Goal: Transaction & Acquisition: Download file/media

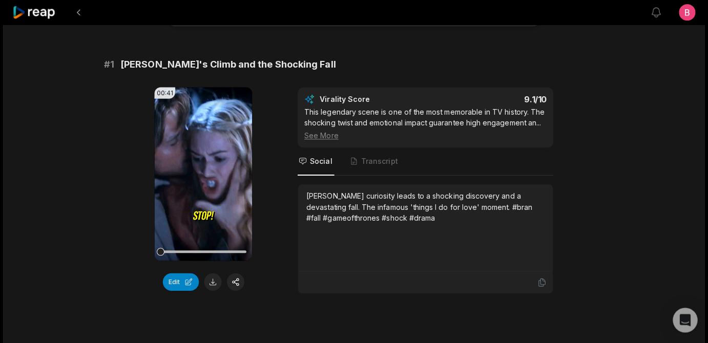
scroll to position [84, 0]
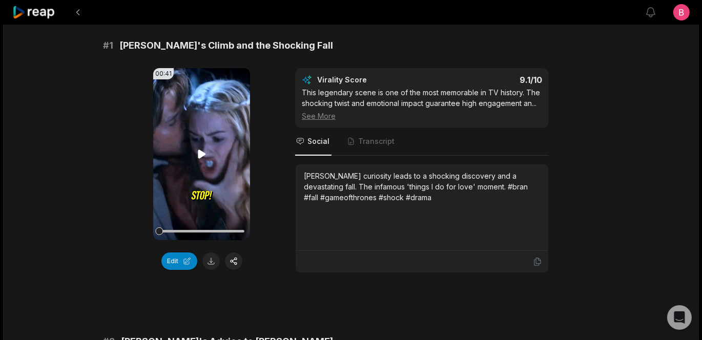
click at [203, 158] on icon at bounding box center [202, 154] width 8 height 9
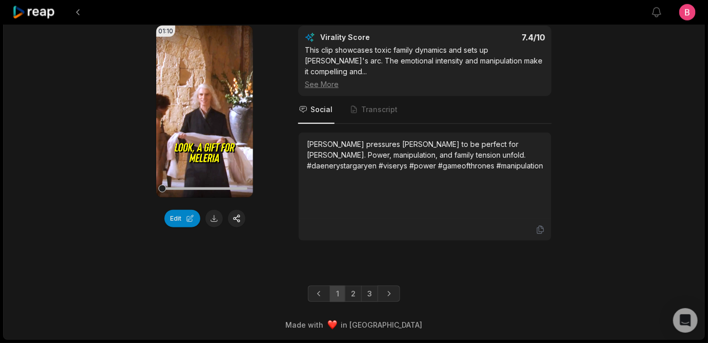
scroll to position [3244, 0]
click at [377, 286] on link "3" at bounding box center [369, 294] width 17 height 16
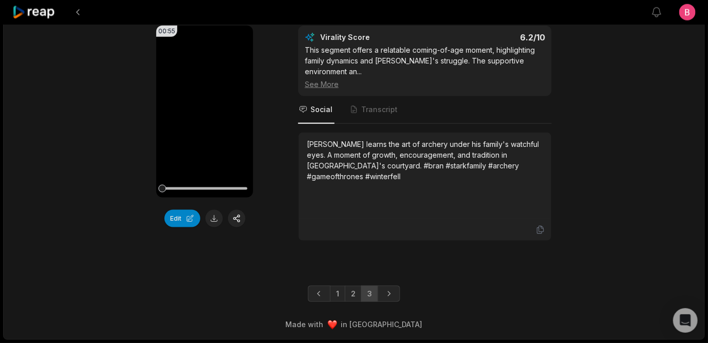
scroll to position [1764, 0]
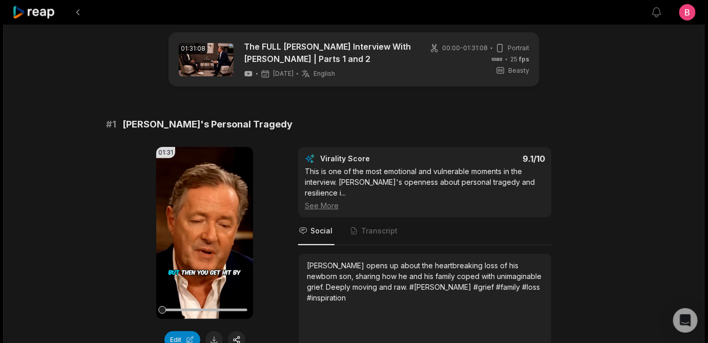
scroll to position [3244, 0]
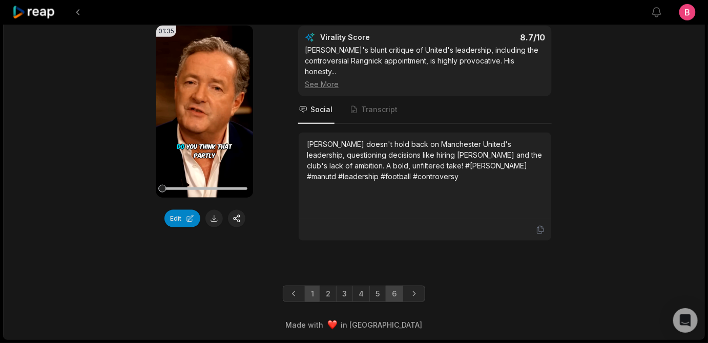
click at [401, 286] on link "6" at bounding box center [394, 294] width 17 height 16
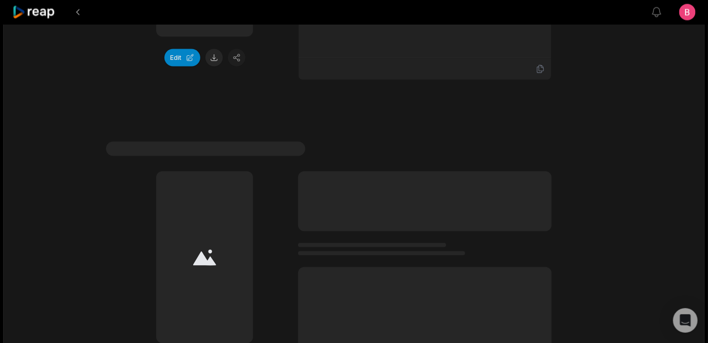
scroll to position [1309, 0]
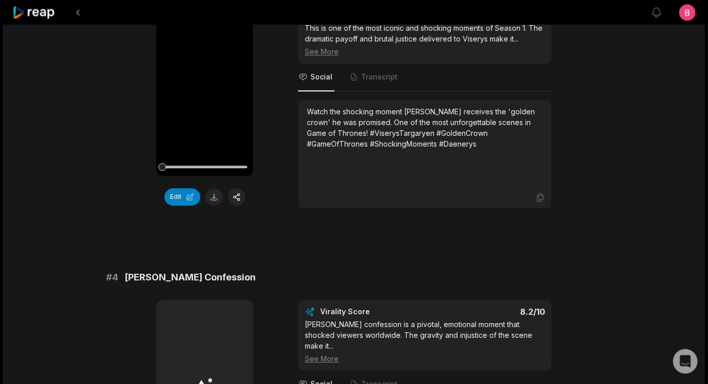
scroll to position [745, 0]
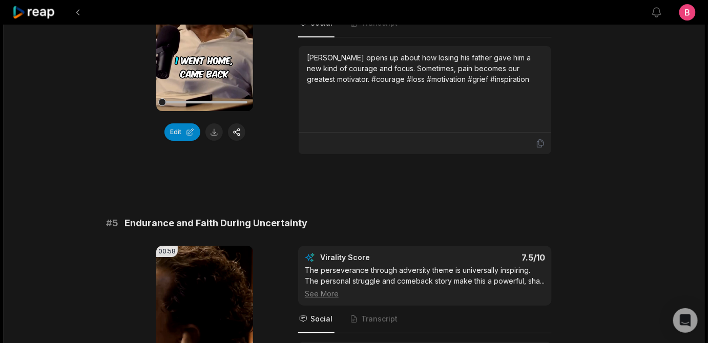
scroll to position [3228, 0]
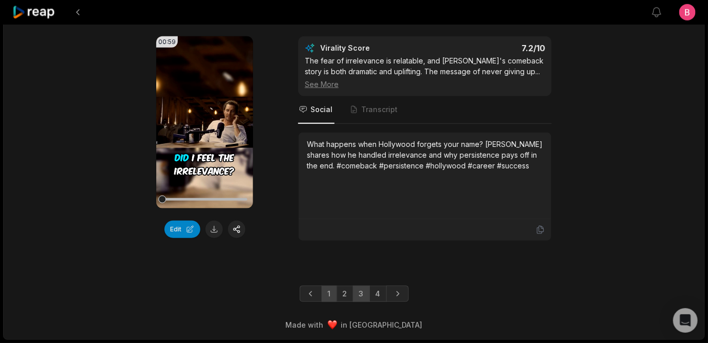
click at [366, 290] on link "3" at bounding box center [361, 294] width 17 height 16
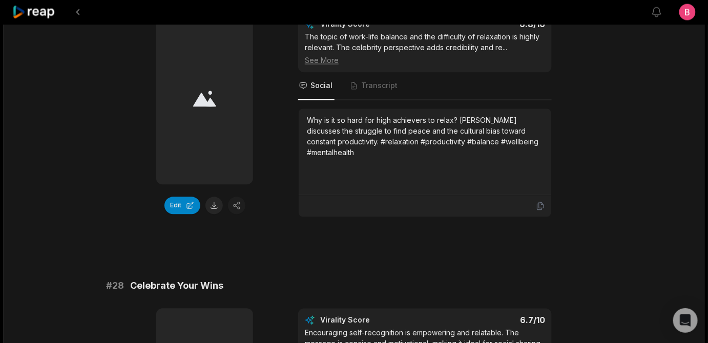
scroll to position [1807, 0]
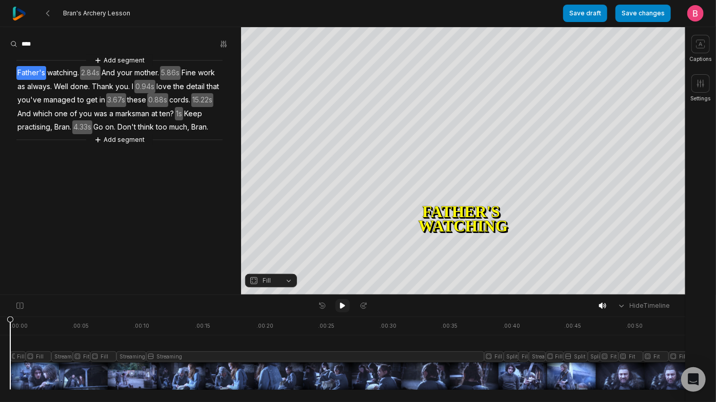
click at [343, 308] on icon at bounding box center [342, 306] width 5 height 6
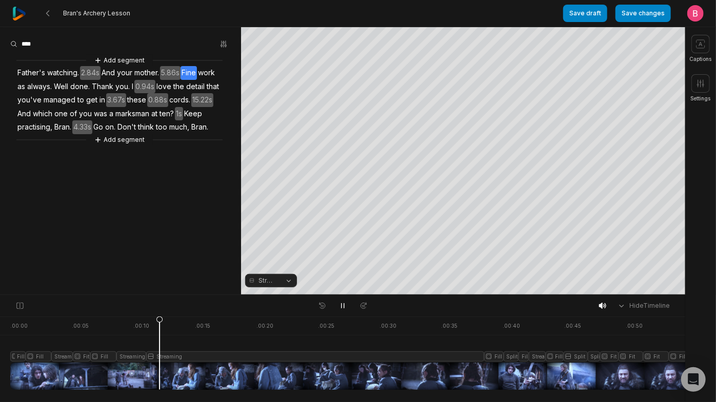
click at [284, 281] on button "Streaming" at bounding box center [271, 280] width 52 height 13
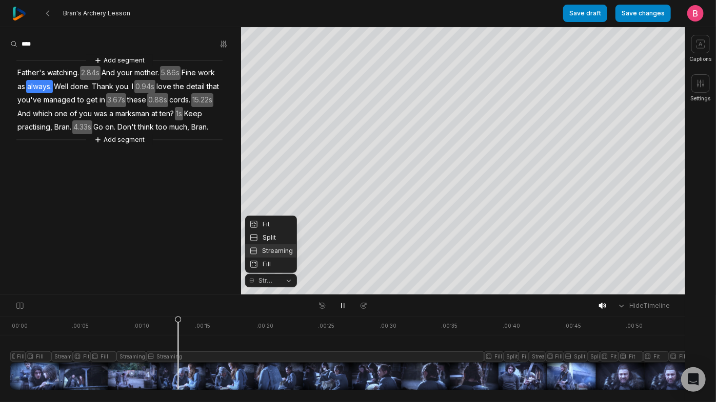
click at [18, 369] on body "Bran's Archery Lesson Save draft Save changes Open user menu Captions Settings …" at bounding box center [358, 201] width 716 height 402
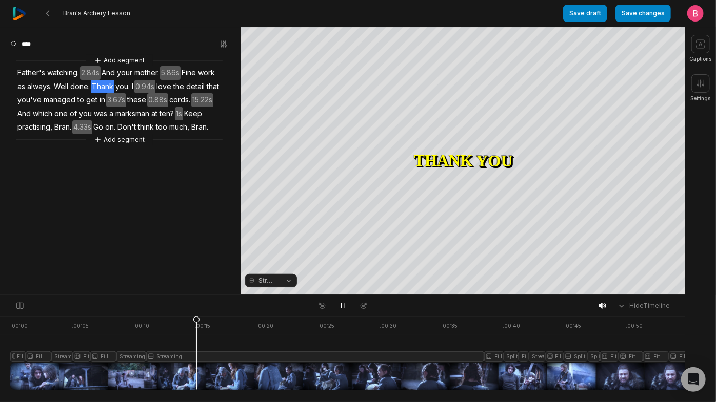
click at [17, 372] on div at bounding box center [351, 353] width 683 height 73
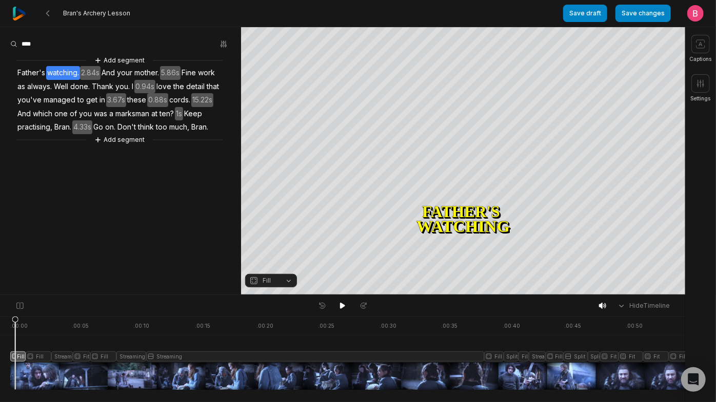
click at [285, 283] on button "Fill" at bounding box center [271, 280] width 52 height 13
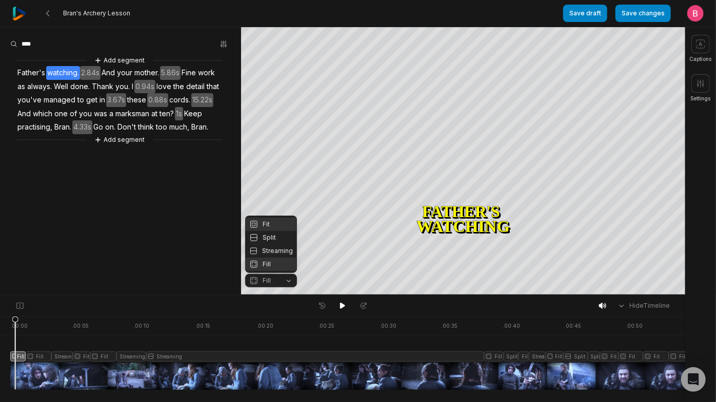
click at [272, 218] on div "Fit" at bounding box center [271, 224] width 52 height 13
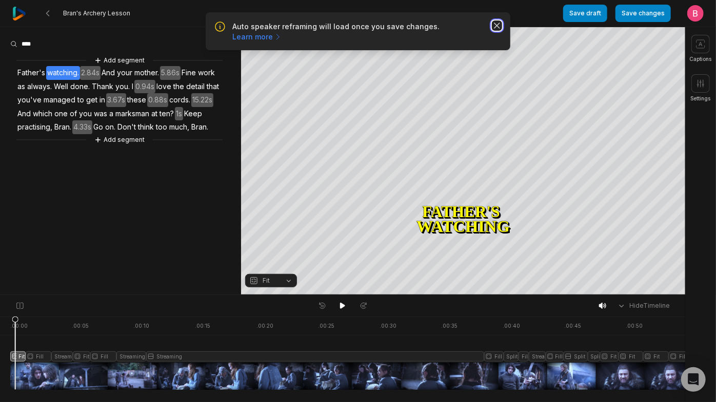
click at [492, 31] on icon "button" at bounding box center [497, 26] width 10 height 10
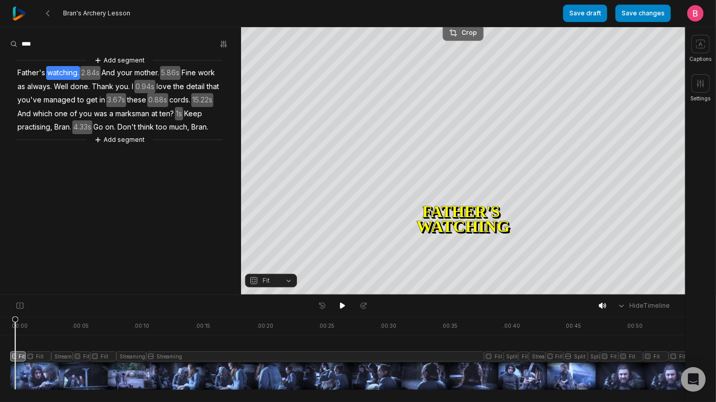
click at [476, 31] on div "Crop" at bounding box center [463, 32] width 28 height 9
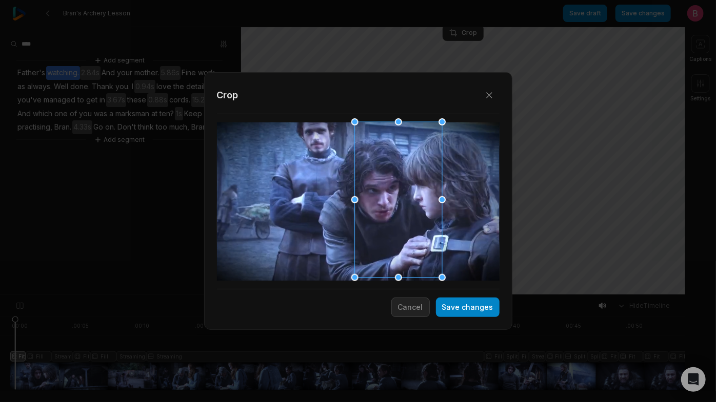
drag, startPoint x: 372, startPoint y: 179, endPoint x: 412, endPoint y: 188, distance: 41.0
click at [412, 188] on div at bounding box center [394, 201] width 87 height 156
click at [448, 303] on button "Save changes" at bounding box center [468, 307] width 64 height 19
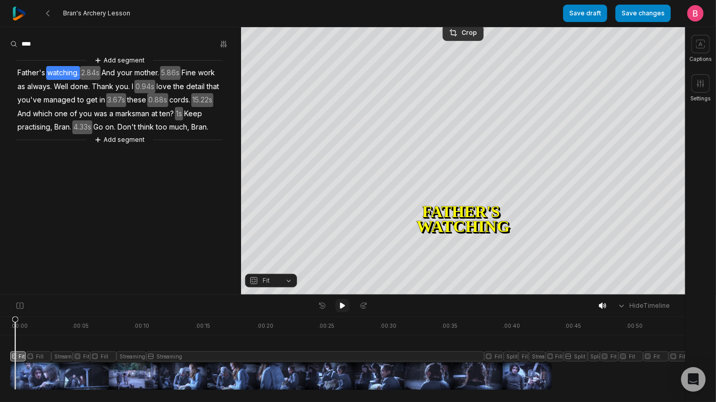
click at [341, 313] on button at bounding box center [342, 305] width 14 height 13
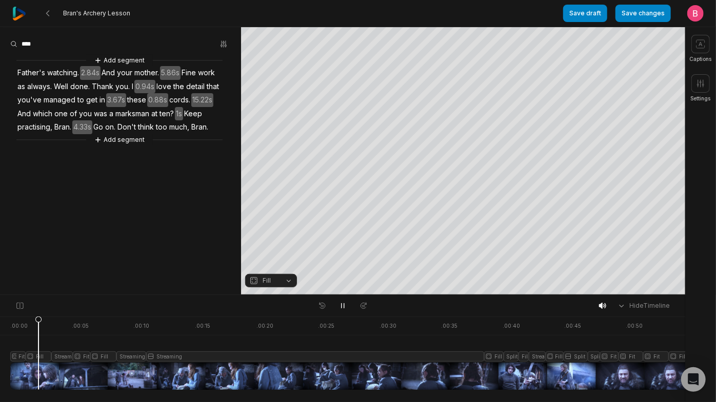
click at [41, 372] on div at bounding box center [351, 353] width 683 height 73
click at [287, 287] on button "Fill" at bounding box center [271, 280] width 52 height 13
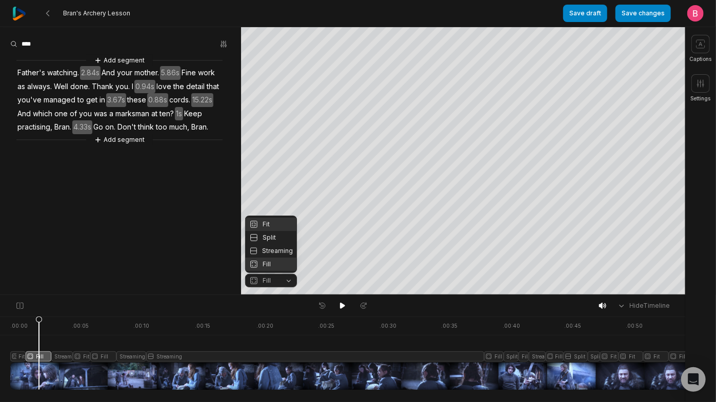
click at [266, 218] on div "Fit" at bounding box center [271, 224] width 52 height 13
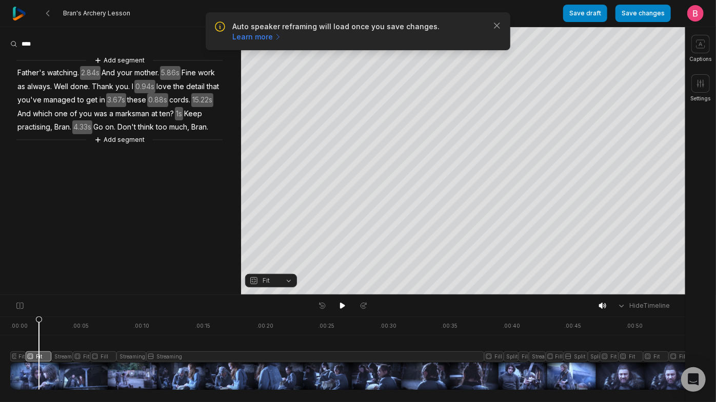
click at [493, 39] on div "Auto speaker reframing will load once you save changes. Learn more Close" at bounding box center [358, 32] width 288 height 22
click at [495, 28] on icon "button" at bounding box center [496, 25] width 5 height 5
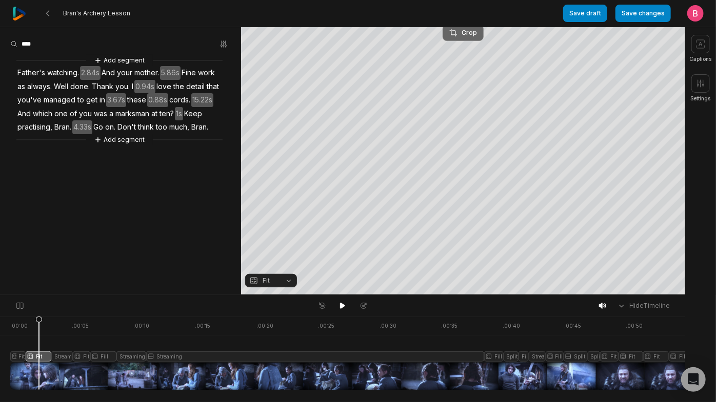
click at [461, 30] on div "Crop" at bounding box center [463, 32] width 28 height 9
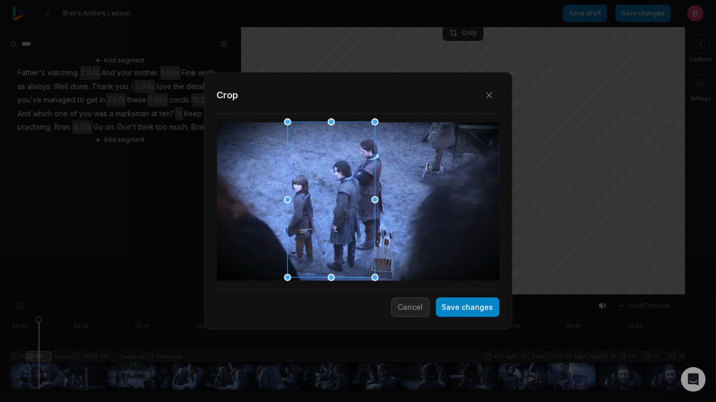
drag, startPoint x: 367, startPoint y: 178, endPoint x: 340, endPoint y: 185, distance: 28.0
click at [340, 185] on div at bounding box center [327, 201] width 87 height 156
click at [452, 305] on button "Save changes" at bounding box center [468, 307] width 64 height 19
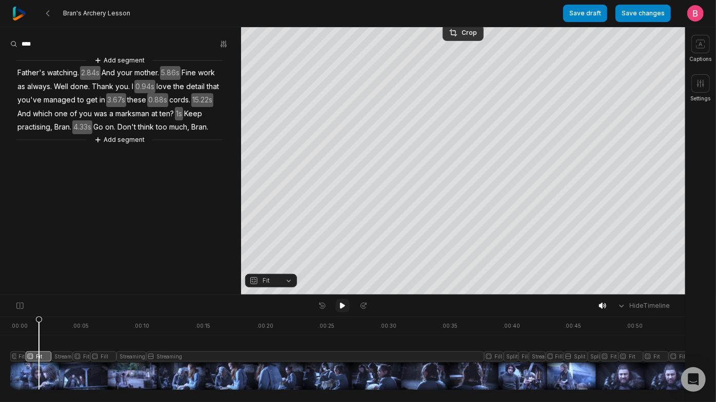
click at [343, 310] on icon at bounding box center [342, 306] width 8 height 8
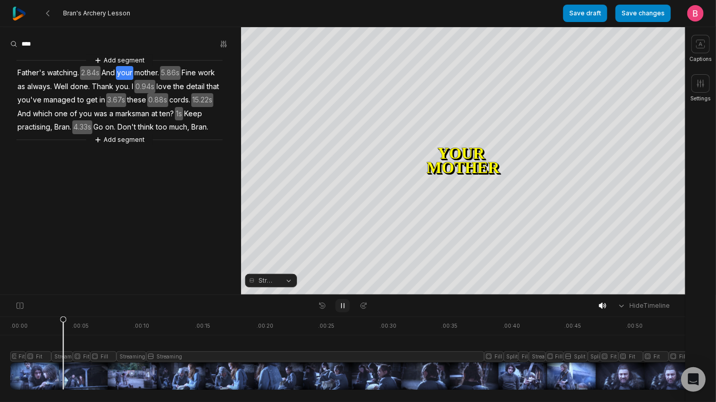
click at [343, 310] on icon at bounding box center [342, 306] width 8 height 8
click at [287, 281] on button "Streaming" at bounding box center [271, 280] width 52 height 13
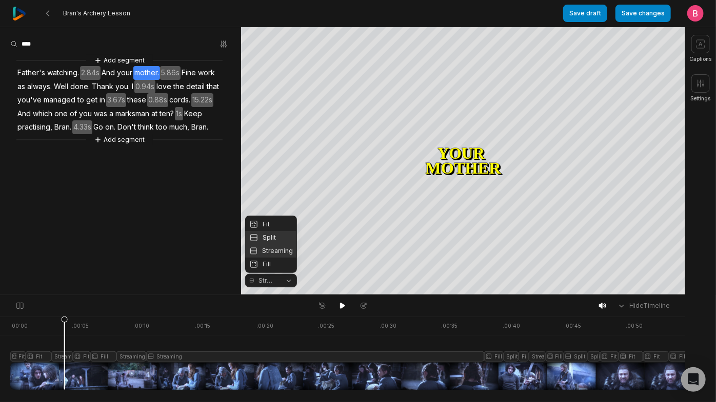
click at [282, 235] on div "Split" at bounding box center [271, 237] width 52 height 13
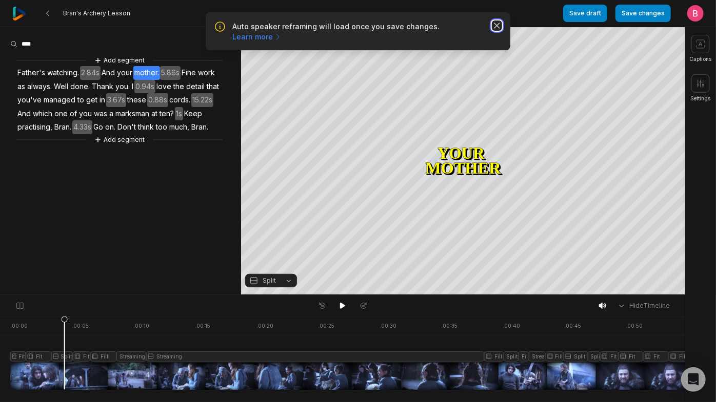
click at [494, 31] on icon "button" at bounding box center [497, 26] width 10 height 10
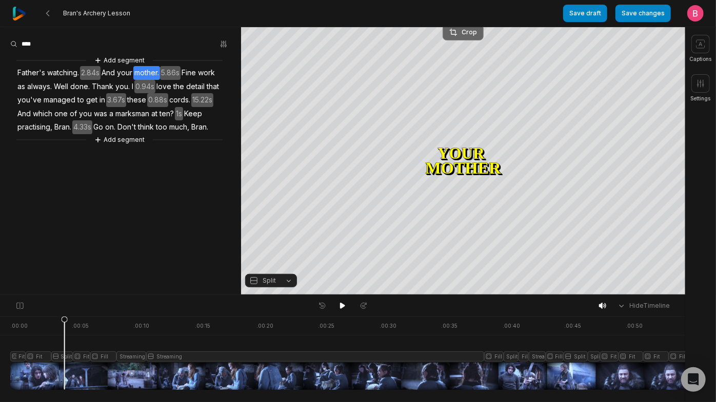
click at [458, 37] on button "Crop" at bounding box center [462, 32] width 41 height 16
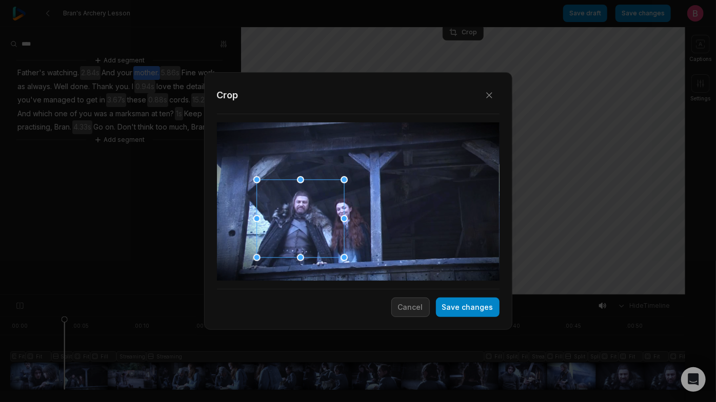
drag, startPoint x: 342, startPoint y: 206, endPoint x: 284, endPoint y: 225, distance: 61.0
click at [284, 225] on div at bounding box center [296, 219] width 87 height 78
drag, startPoint x: 436, startPoint y: 304, endPoint x: 468, endPoint y: 164, distance: 144.0
click at [436, 304] on button "Save changes" at bounding box center [468, 307] width 64 height 19
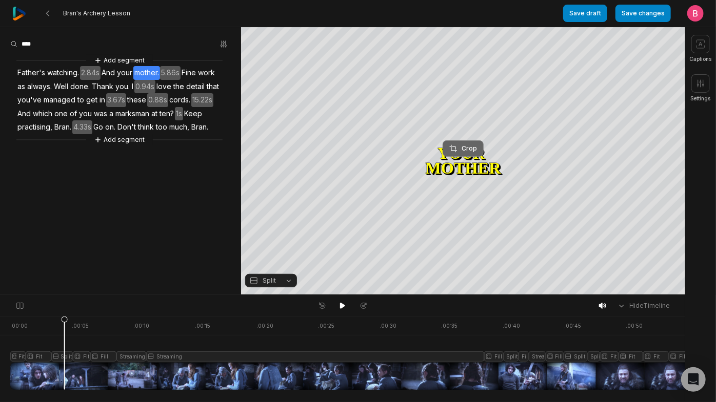
click at [471, 149] on div "Crop" at bounding box center [463, 148] width 28 height 9
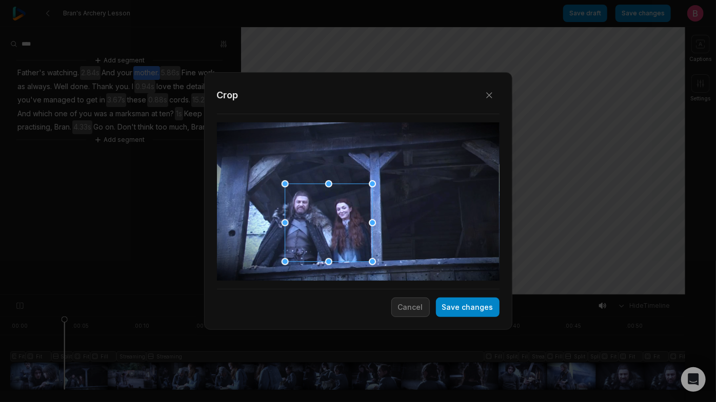
drag, startPoint x: 358, startPoint y: 217, endPoint x: 328, endPoint y: 240, distance: 37.6
click at [328, 240] on div at bounding box center [324, 224] width 87 height 78
click at [436, 306] on button "Save changes" at bounding box center [468, 307] width 64 height 19
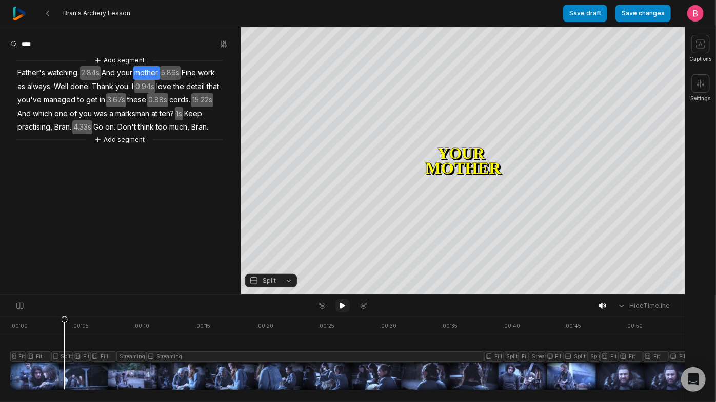
click at [343, 305] on icon at bounding box center [342, 306] width 8 height 8
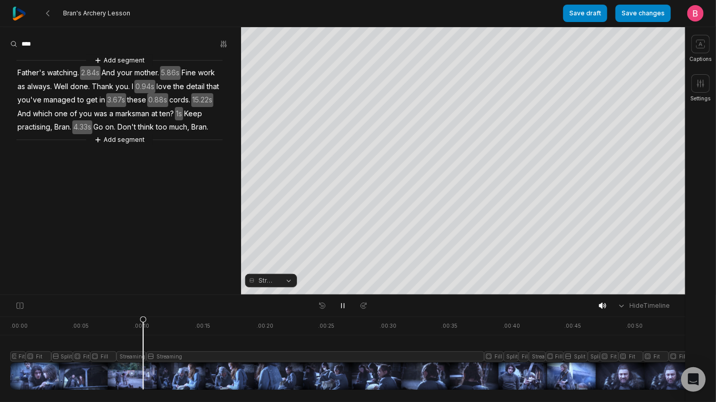
click at [86, 372] on div at bounding box center [351, 353] width 683 height 73
click at [342, 310] on icon at bounding box center [342, 306] width 8 height 8
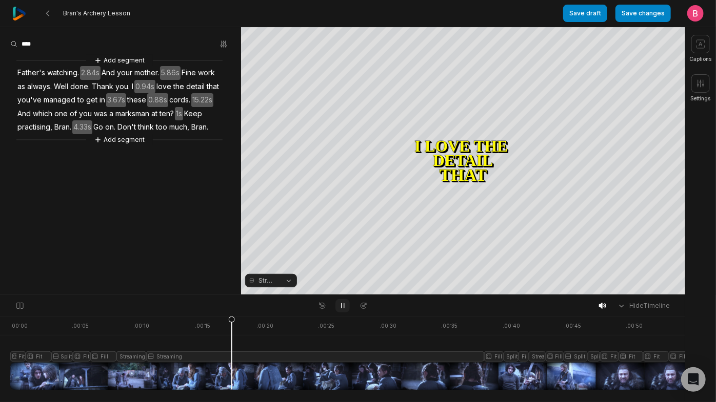
click at [342, 310] on icon at bounding box center [342, 306] width 8 height 8
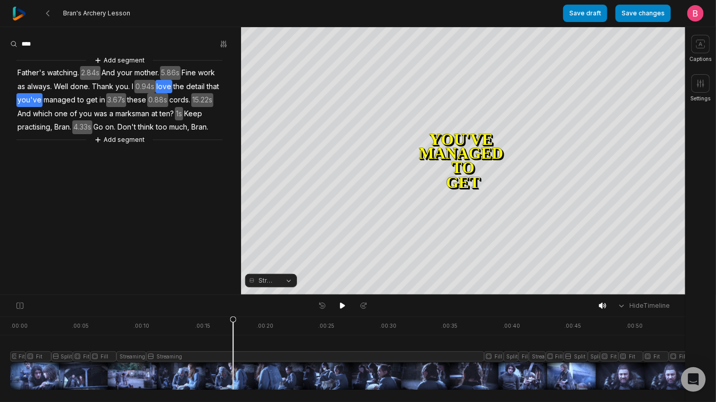
click at [155, 94] on span "love" at bounding box center [163, 87] width 17 height 14
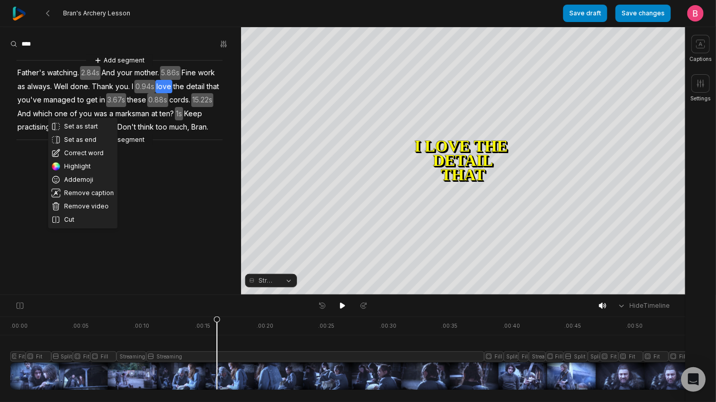
click at [223, 227] on aside "Set as start Set as end Correct word Highlight Add emoji Remove caption Remove …" at bounding box center [120, 161] width 241 height 268
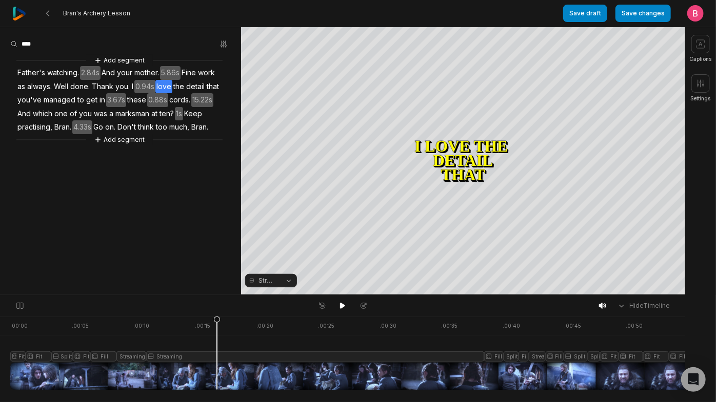
click at [136, 107] on span "these" at bounding box center [136, 100] width 21 height 14
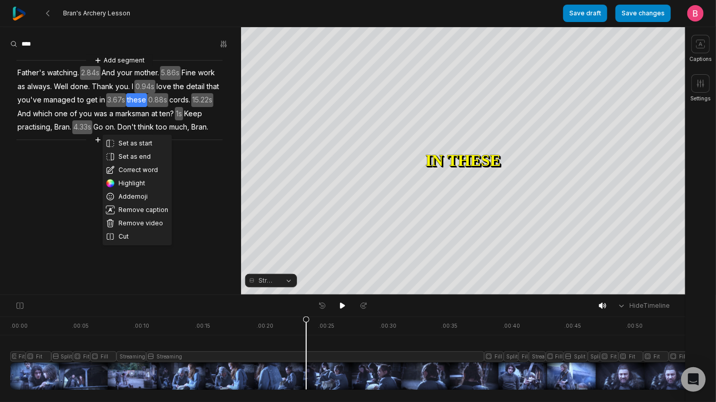
click at [109, 107] on span "3.67s" at bounding box center [116, 100] width 20 height 14
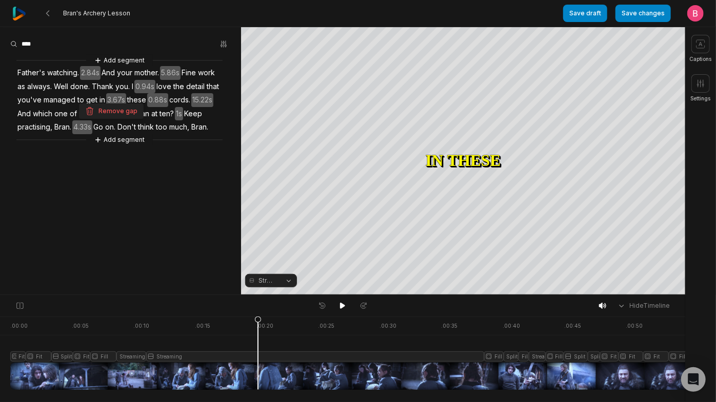
click at [160, 107] on span "0.88s" at bounding box center [157, 100] width 21 height 14
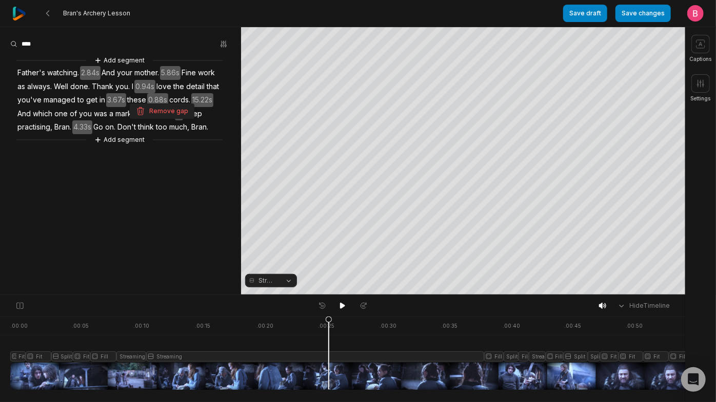
click at [187, 107] on span "cords." at bounding box center [179, 100] width 23 height 14
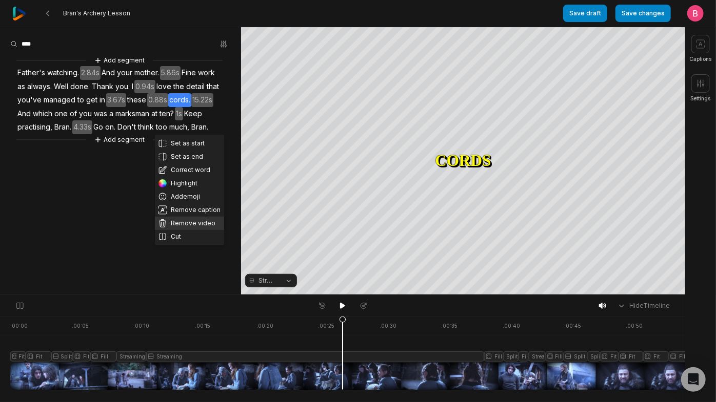
click at [187, 230] on button "Remove video" at bounding box center [189, 223] width 69 height 13
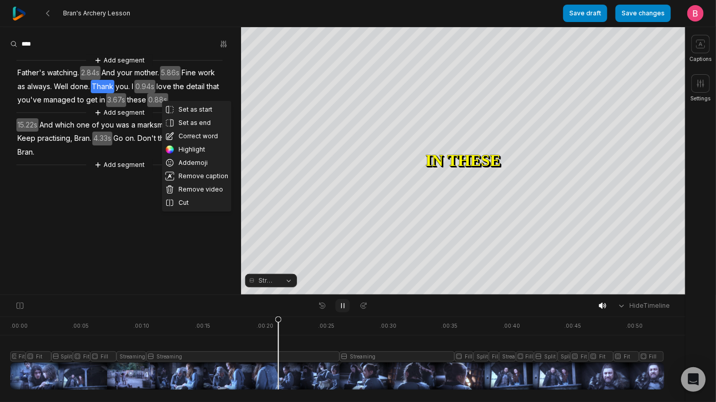
click at [342, 308] on icon at bounding box center [342, 306] width 8 height 8
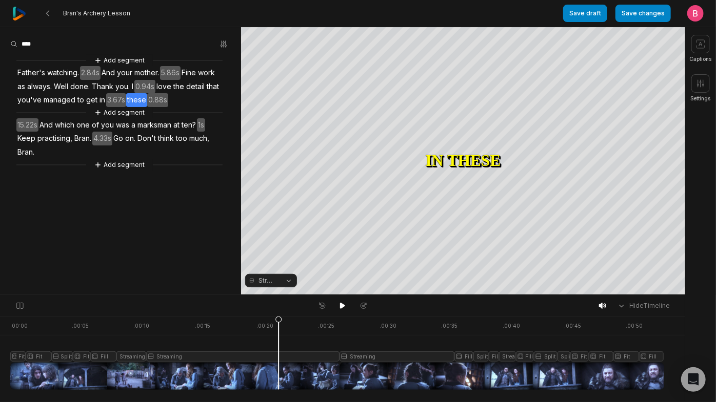
click at [139, 107] on span "these" at bounding box center [136, 100] width 21 height 14
click at [114, 94] on span "Thank" at bounding box center [103, 87] width 24 height 14
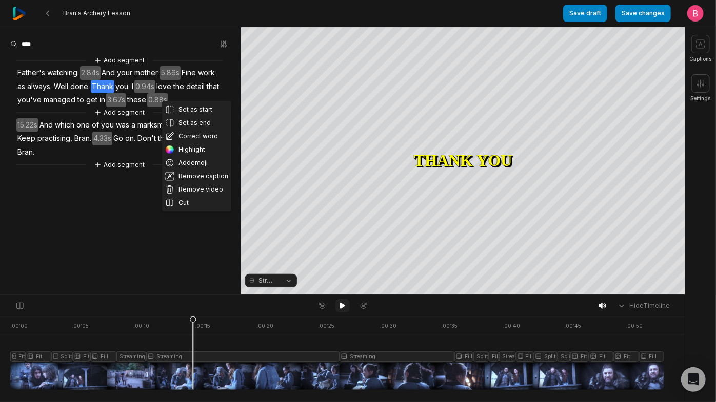
click at [341, 308] on icon at bounding box center [342, 306] width 5 height 6
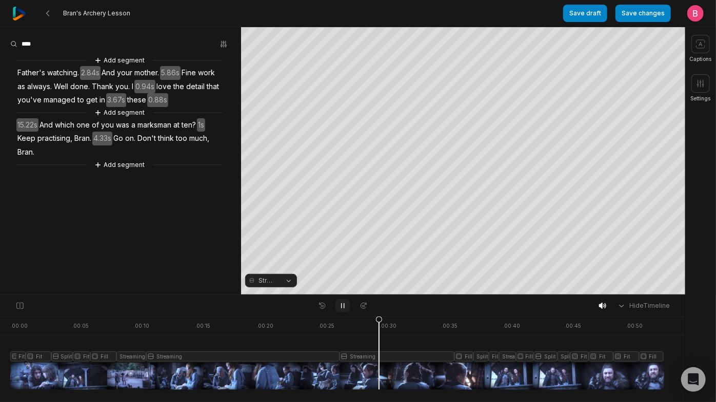
click at [343, 308] on icon at bounding box center [342, 306] width 8 height 8
click at [163, 116] on button "Remove gap" at bounding box center [162, 111] width 65 height 15
click at [341, 304] on icon at bounding box center [342, 306] width 8 height 8
click at [344, 307] on icon at bounding box center [342, 306] width 8 height 8
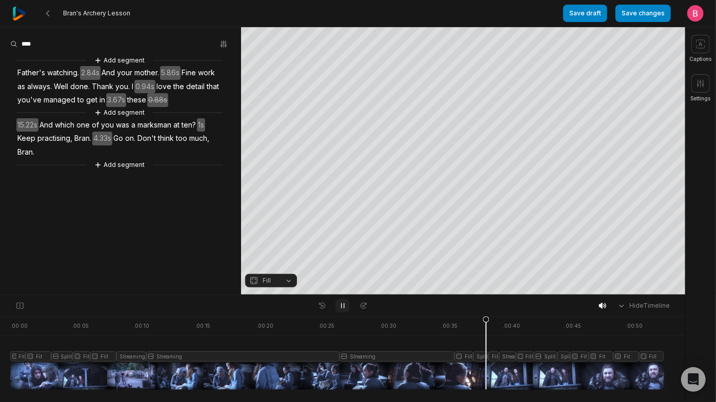
click at [344, 307] on icon at bounding box center [342, 306] width 8 height 8
click at [284, 283] on button "Streaming" at bounding box center [271, 280] width 52 height 13
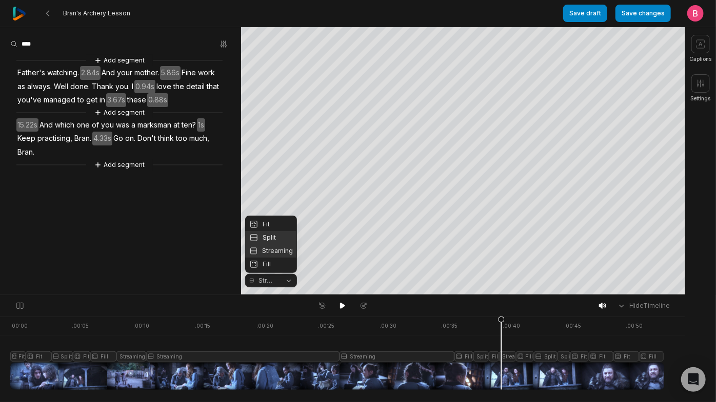
click at [275, 236] on div "Split" at bounding box center [271, 237] width 52 height 13
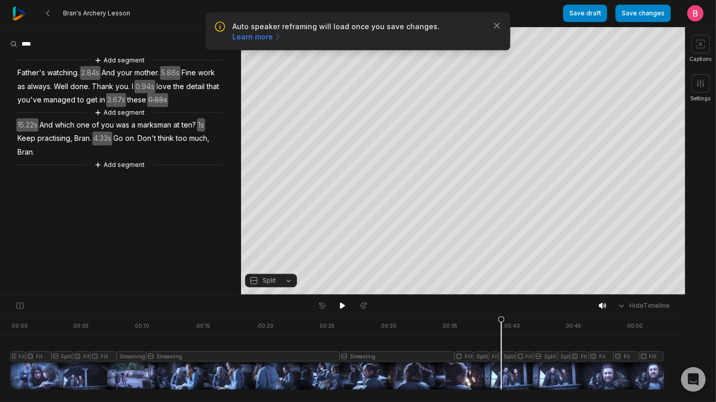
click at [492, 18] on div "Auto speaker reframing will load once you save changes. Learn more Close" at bounding box center [358, 31] width 304 height 38
click at [495, 27] on icon "button" at bounding box center [497, 26] width 10 height 10
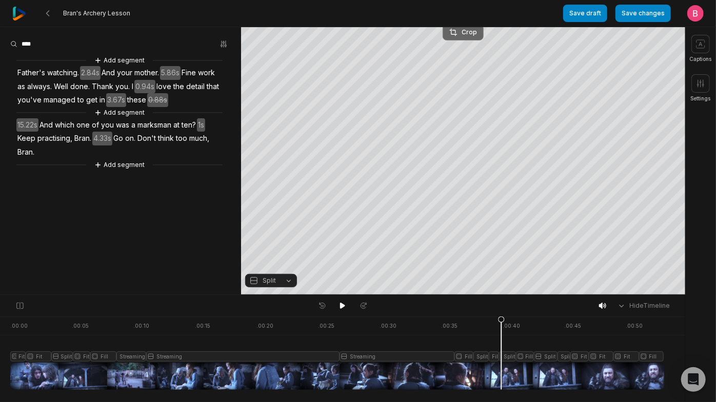
click at [464, 33] on div "Crop" at bounding box center [463, 32] width 28 height 9
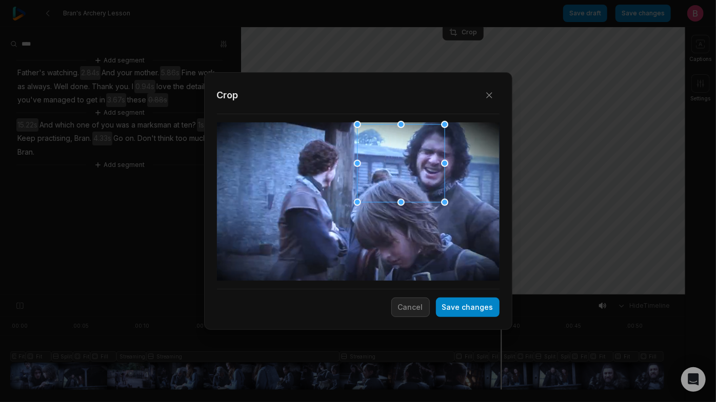
drag, startPoint x: 368, startPoint y: 201, endPoint x: 410, endPoint y: 157, distance: 61.3
click at [410, 157] on div at bounding box center [397, 164] width 87 height 78
drag, startPoint x: 357, startPoint y: 161, endPoint x: 290, endPoint y: 167, distance: 67.9
click at [290, 295] on div "Close Crop Save changes Cancel" at bounding box center [358, 295] width 716 height 0
drag, startPoint x: 353, startPoint y: 205, endPoint x: 297, endPoint y: 209, distance: 56.0
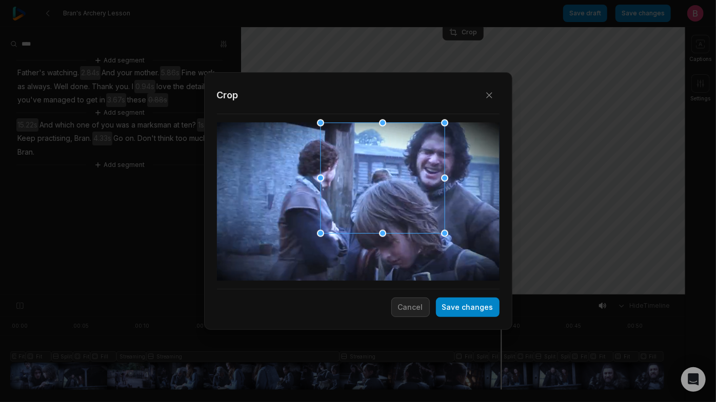
click at [297, 295] on div "Close Crop Save changes Cancel" at bounding box center [358, 295] width 716 height 0
drag, startPoint x: 442, startPoint y: 179, endPoint x: 475, endPoint y: 179, distance: 32.3
click at [475, 295] on div "Close Crop Save changes Cancel" at bounding box center [358, 295] width 716 height 0
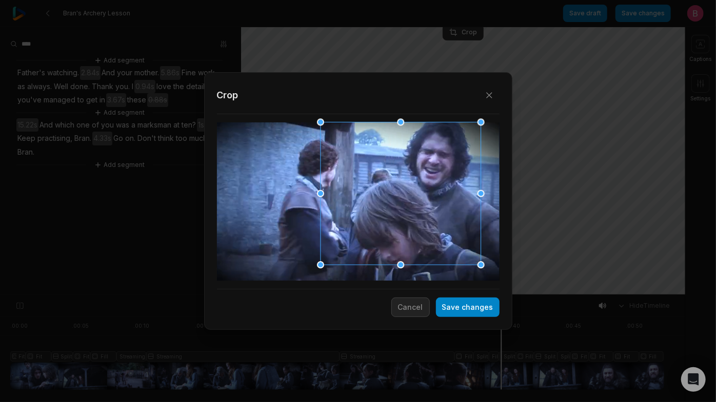
drag, startPoint x: 447, startPoint y: 235, endPoint x: 473, endPoint y: 276, distance: 48.4
click at [473, 295] on div "Close Crop Save changes Cancel" at bounding box center [358, 295] width 716 height 0
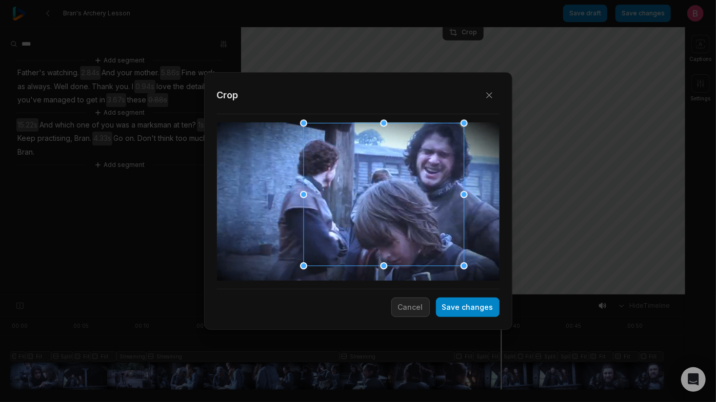
drag, startPoint x: 360, startPoint y: 203, endPoint x: 343, endPoint y: 204, distance: 16.9
click at [343, 204] on div at bounding box center [380, 195] width 160 height 143
click at [441, 306] on button "Save changes" at bounding box center [468, 307] width 64 height 19
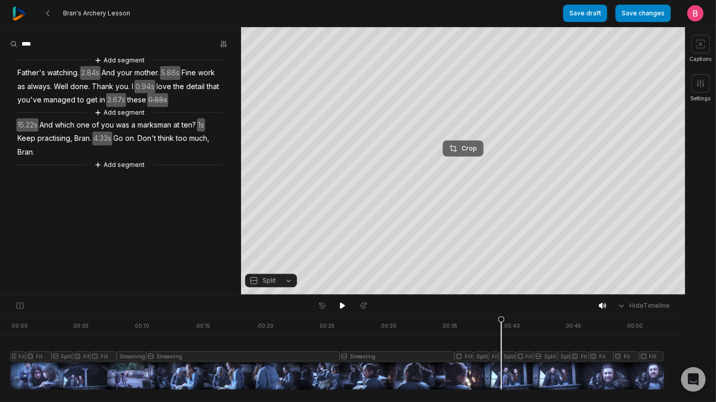
click at [469, 150] on div "Crop" at bounding box center [463, 148] width 28 height 9
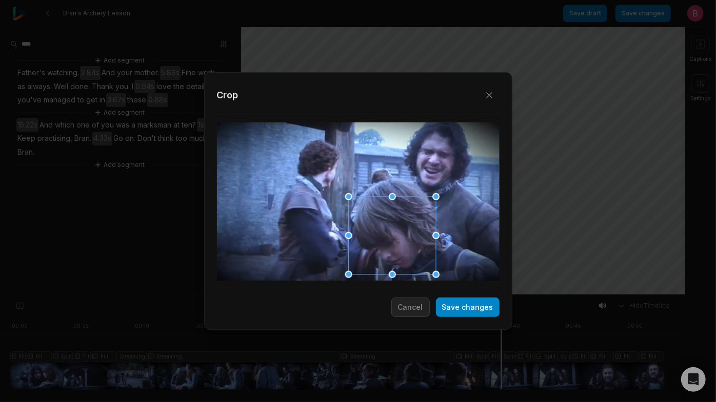
drag, startPoint x: 387, startPoint y: 227, endPoint x: 421, endPoint y: 275, distance: 59.3
click at [421, 275] on div at bounding box center [358, 202] width 282 height 159
drag, startPoint x: 418, startPoint y: 252, endPoint x: 419, endPoint y: 245, distance: 6.7
click at [419, 245] on div at bounding box center [389, 230] width 87 height 78
drag, startPoint x: 351, startPoint y: 191, endPoint x: 342, endPoint y: 188, distance: 9.0
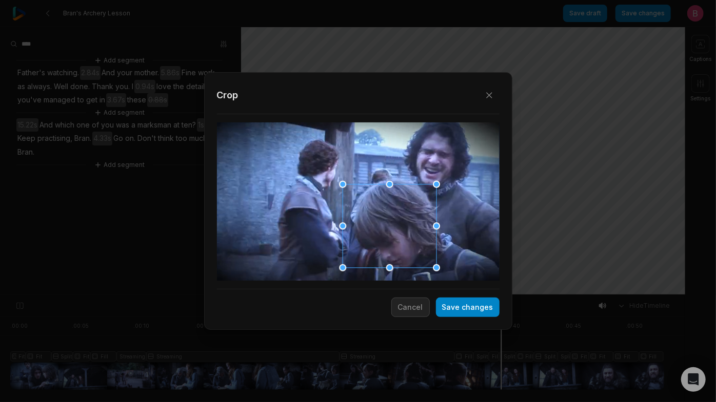
click at [342, 185] on div at bounding box center [342, 185] width 1 height 1
click at [455, 312] on button "Save changes" at bounding box center [468, 307] width 64 height 19
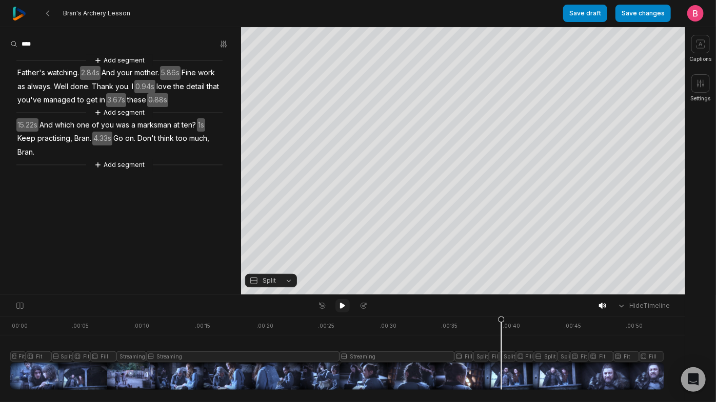
click at [339, 309] on icon at bounding box center [342, 306] width 8 height 8
click at [499, 375] on div at bounding box center [331, 353] width 642 height 73
click at [486, 372] on div at bounding box center [331, 353] width 642 height 73
click at [469, 372] on div at bounding box center [331, 353] width 642 height 73
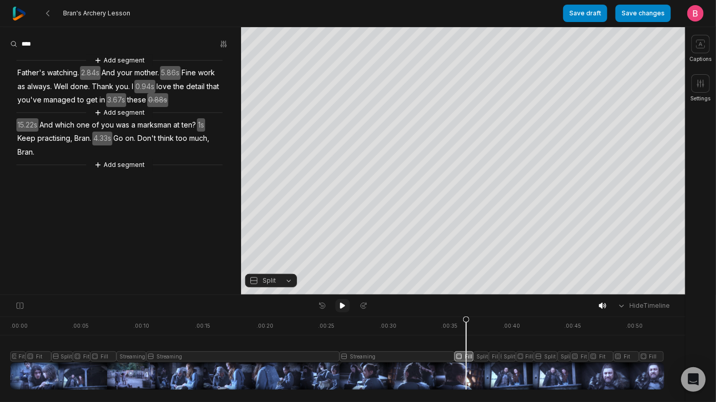
click at [344, 313] on button at bounding box center [342, 305] width 14 height 13
click at [504, 369] on div at bounding box center [331, 353] width 642 height 73
click at [341, 308] on icon at bounding box center [342, 306] width 5 height 6
click at [496, 373] on div at bounding box center [331, 353] width 642 height 73
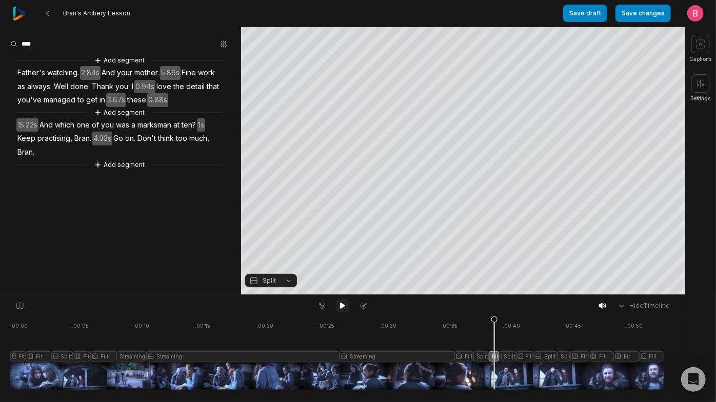
click at [342, 309] on icon at bounding box center [342, 306] width 5 height 6
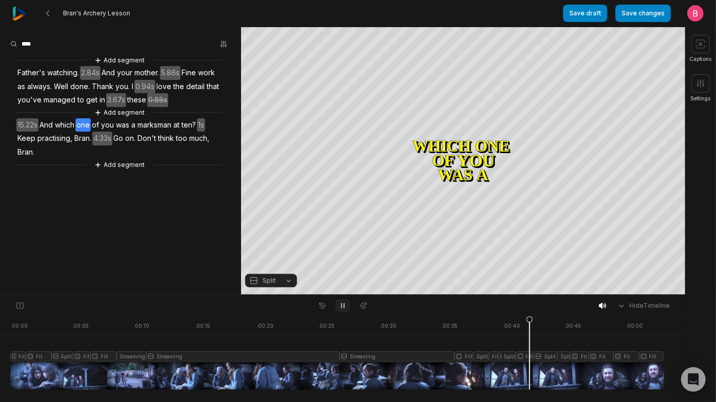
click at [342, 309] on icon at bounding box center [342, 306] width 8 height 8
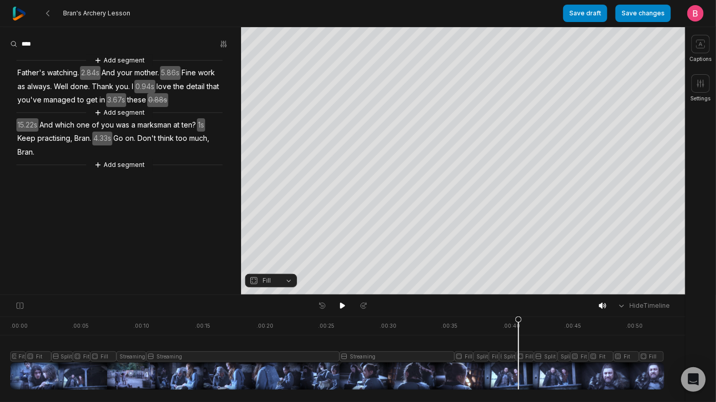
click at [521, 370] on div at bounding box center [331, 353] width 642 height 73
click at [292, 282] on button "Fill" at bounding box center [271, 280] width 52 height 13
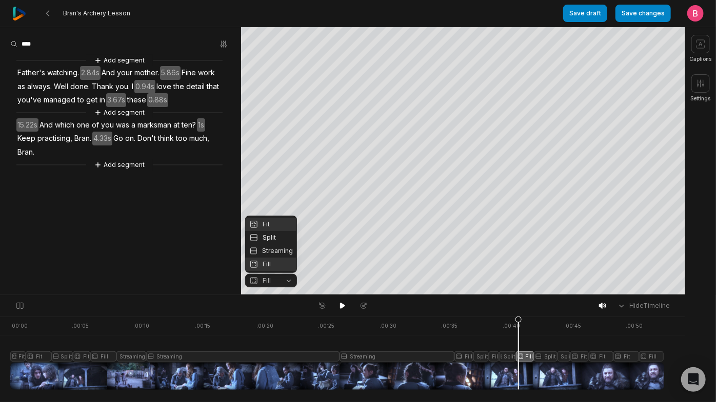
click at [272, 218] on div "Fit" at bounding box center [271, 224] width 52 height 13
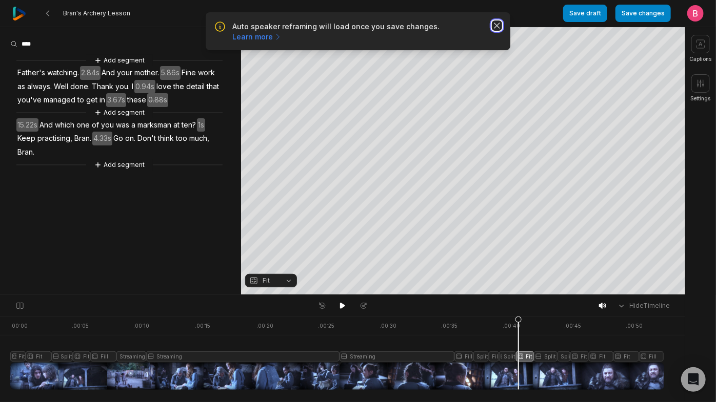
click at [492, 31] on icon "button" at bounding box center [497, 26] width 10 height 10
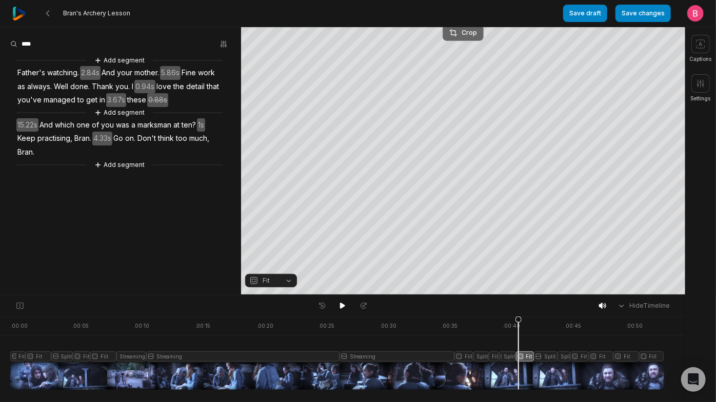
click at [458, 33] on div "Crop" at bounding box center [463, 32] width 28 height 9
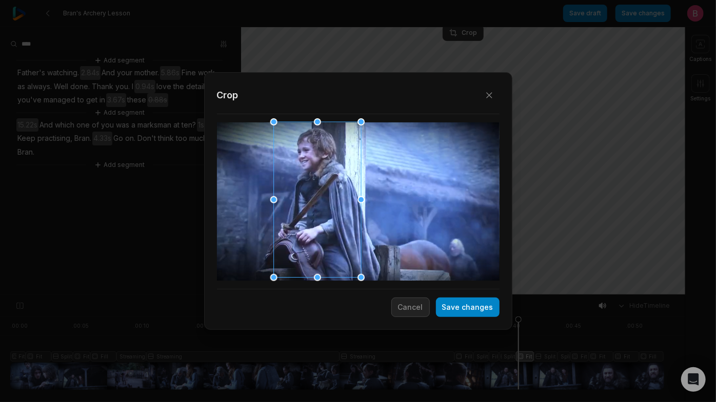
drag, startPoint x: 367, startPoint y: 175, endPoint x: 329, endPoint y: 175, distance: 37.4
click at [329, 175] on div at bounding box center [313, 201] width 87 height 156
click at [468, 311] on button "Save changes" at bounding box center [468, 307] width 64 height 19
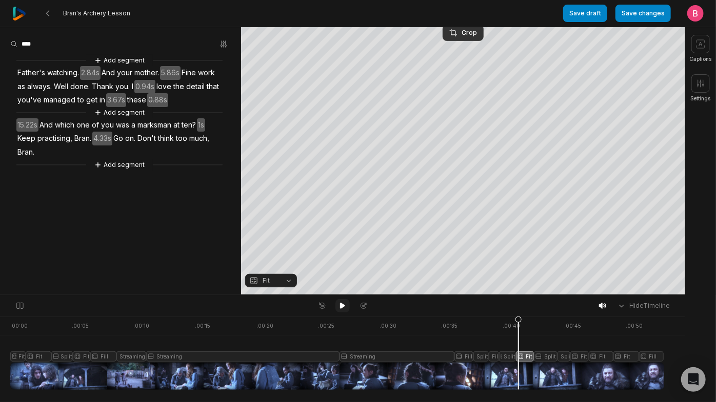
click at [340, 306] on icon at bounding box center [342, 306] width 8 height 8
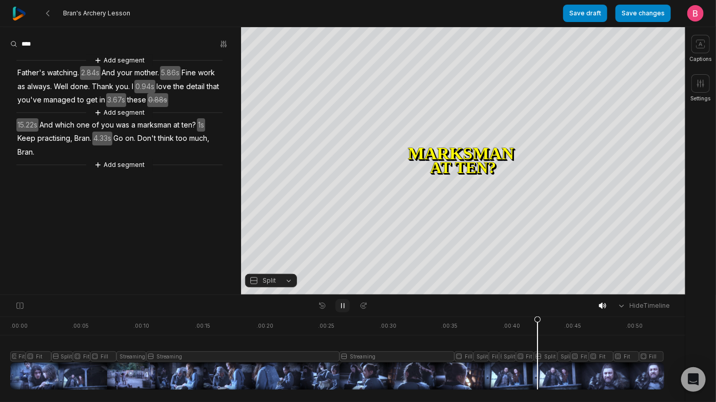
click at [340, 306] on icon at bounding box center [342, 306] width 8 height 8
click at [346, 309] on icon at bounding box center [342, 306] width 8 height 8
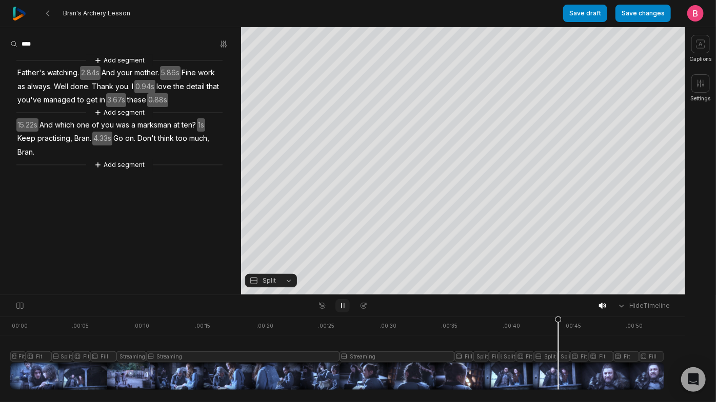
click at [346, 309] on icon at bounding box center [342, 306] width 8 height 8
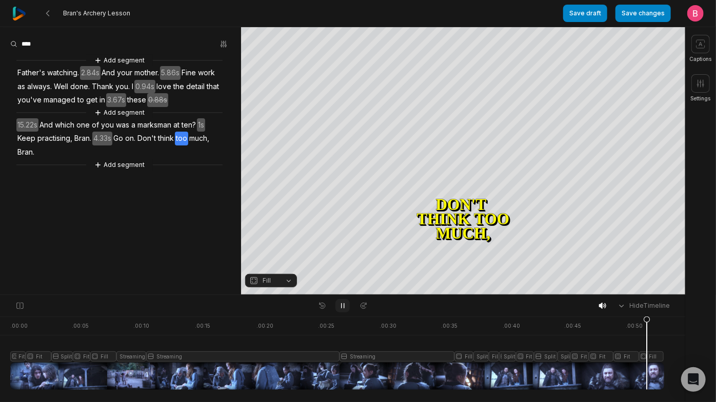
click at [346, 309] on icon at bounding box center [342, 306] width 8 height 8
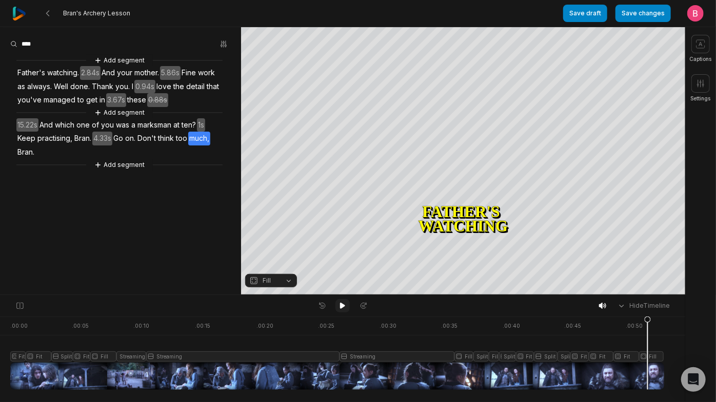
click at [346, 309] on icon at bounding box center [342, 306] width 8 height 8
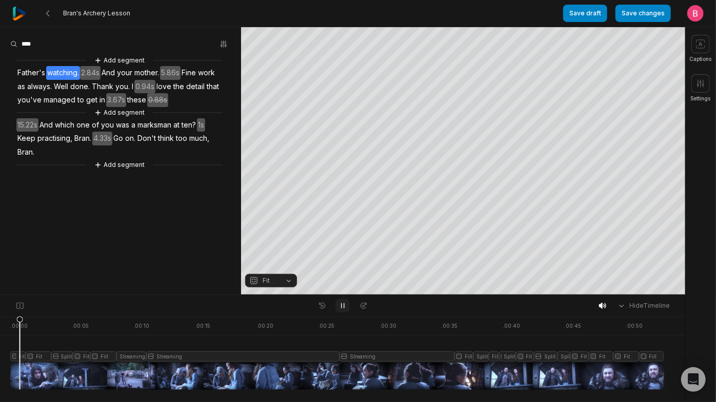
click at [346, 309] on icon at bounding box center [342, 306] width 8 height 8
click at [112, 171] on button "Add segment" at bounding box center [119, 164] width 54 height 11
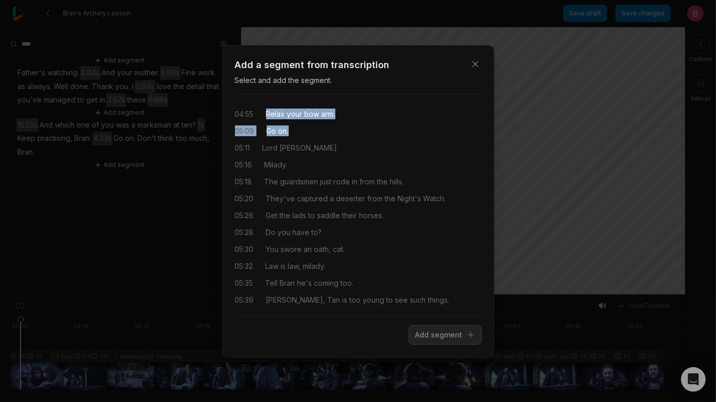
drag, startPoint x: 273, startPoint y: 119, endPoint x: 330, endPoint y: 144, distance: 62.0
click at [330, 144] on div "04:55 Relax your bow arm. 05:09 Go on. 05:11 Lord Stark. 05:16 Milady. 05:18 Th…" at bounding box center [358, 206] width 247 height 206
click at [409, 336] on button "Add segment" at bounding box center [445, 335] width 73 height 19
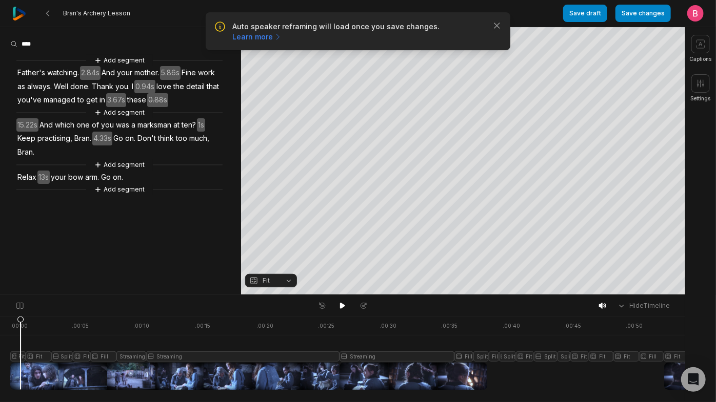
click at [28, 185] on span "Relax" at bounding box center [26, 178] width 21 height 14
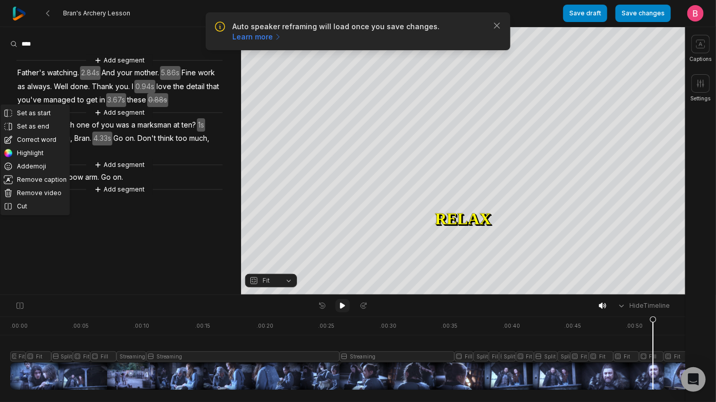
click at [343, 307] on icon at bounding box center [342, 306] width 8 height 8
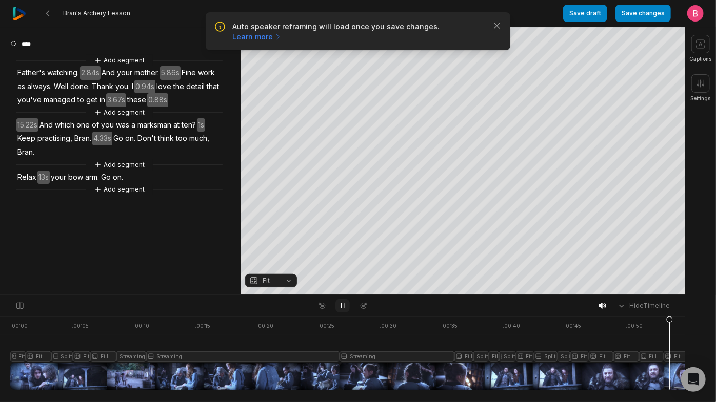
click at [343, 307] on icon at bounding box center [342, 306] width 8 height 8
click at [136, 146] on span "on." at bounding box center [130, 139] width 12 height 14
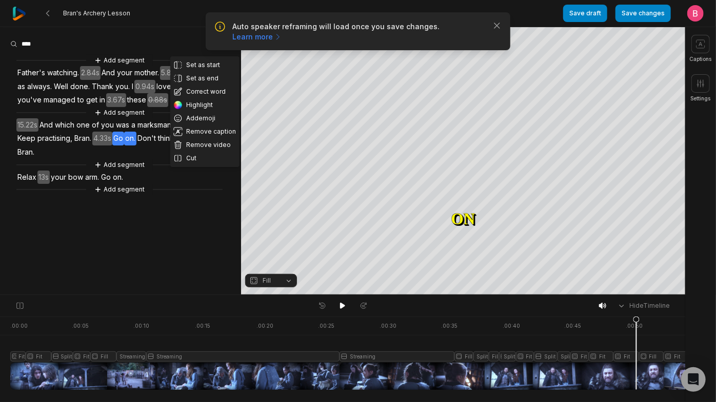
click at [35, 159] on span "Bran." at bounding box center [25, 153] width 19 height 14
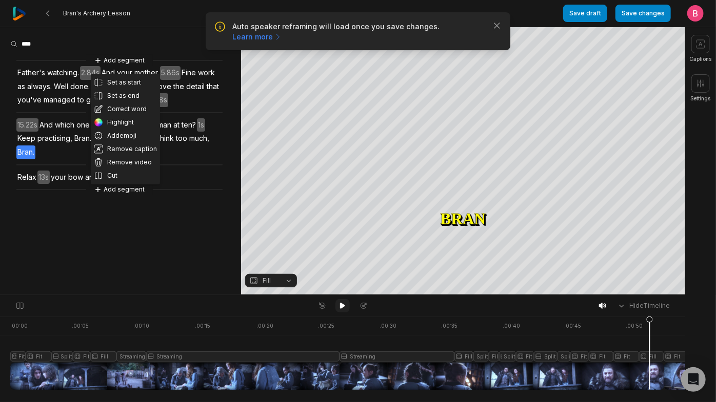
click at [340, 308] on icon at bounding box center [342, 306] width 5 height 6
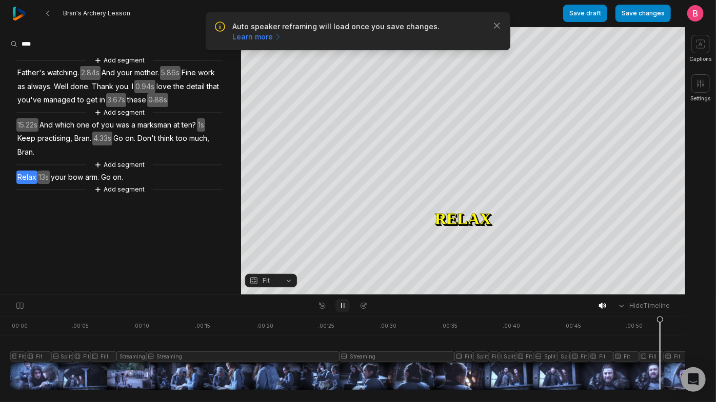
click at [341, 310] on icon at bounding box center [342, 306] width 8 height 8
click at [343, 304] on icon at bounding box center [342, 306] width 8 height 8
click at [343, 306] on icon at bounding box center [342, 306] width 8 height 8
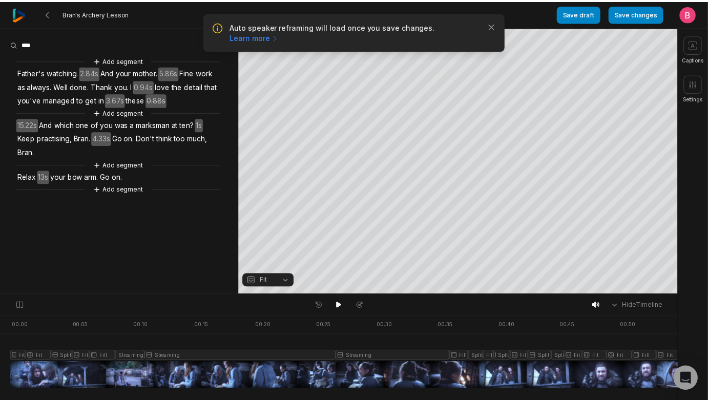
scroll to position [0, 159]
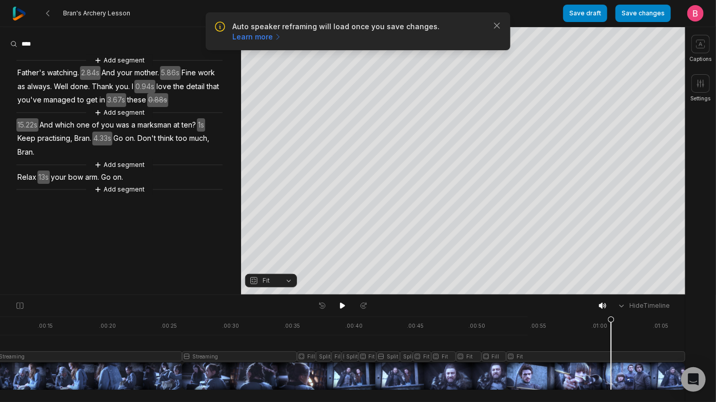
click at [680, 355] on div ". 00:00 . 00:05 . 00:10 . 00:15 . 00:20 . 00:25 . 00:30 . 00:35 . 00:40 . 00:45…" at bounding box center [342, 360] width 685 height 86
click at [623, 384] on div at bounding box center [263, 353] width 821 height 73
click at [526, 372] on div at bounding box center [263, 353] width 821 height 73
click at [288, 281] on button "Fit" at bounding box center [271, 280] width 52 height 13
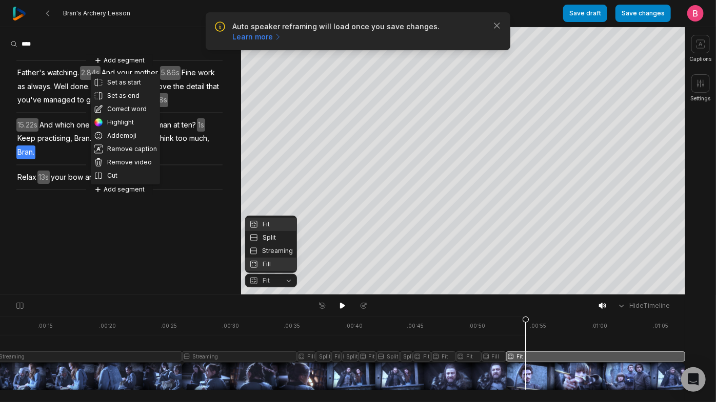
click at [284, 269] on div "Fill" at bounding box center [271, 264] width 52 height 13
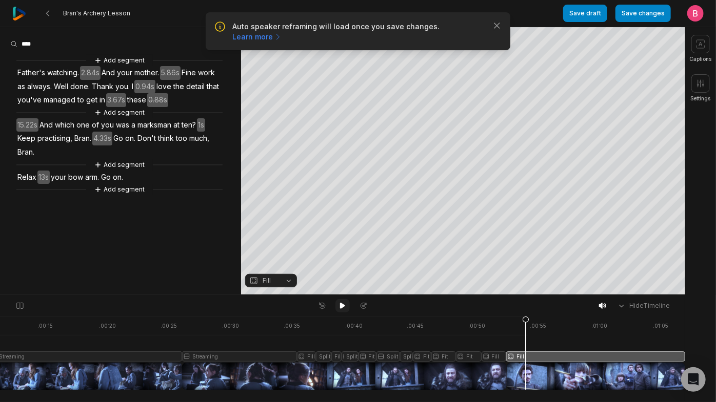
click at [341, 307] on icon at bounding box center [342, 306] width 5 height 6
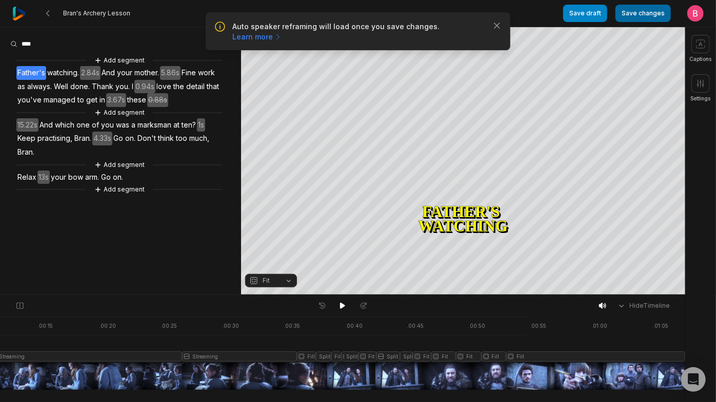
click at [646, 13] on button "Save changes" at bounding box center [642, 13] width 55 height 17
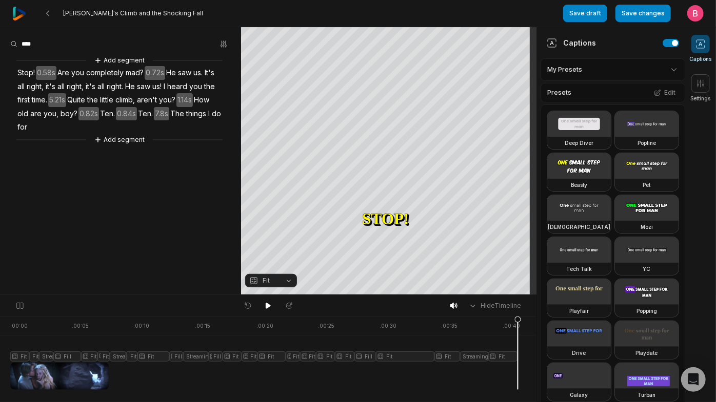
click at [30, 80] on span "Stop!" at bounding box center [25, 73] width 19 height 14
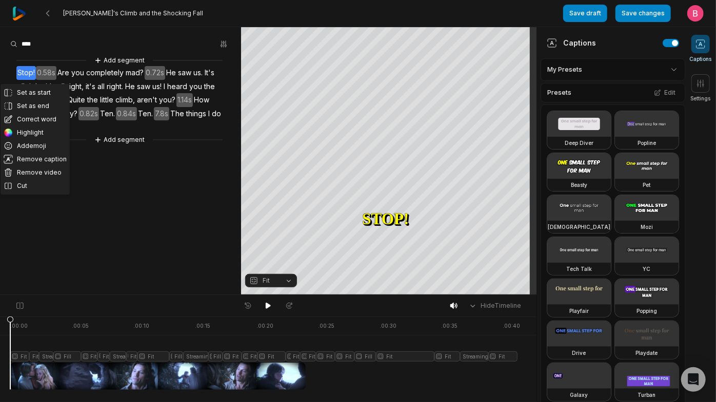
click at [702, 47] on icon at bounding box center [700, 44] width 10 height 10
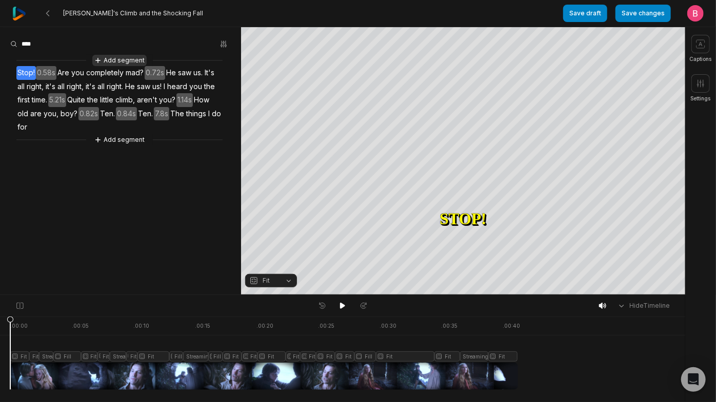
click at [134, 66] on button "Add segment" at bounding box center [119, 60] width 54 height 11
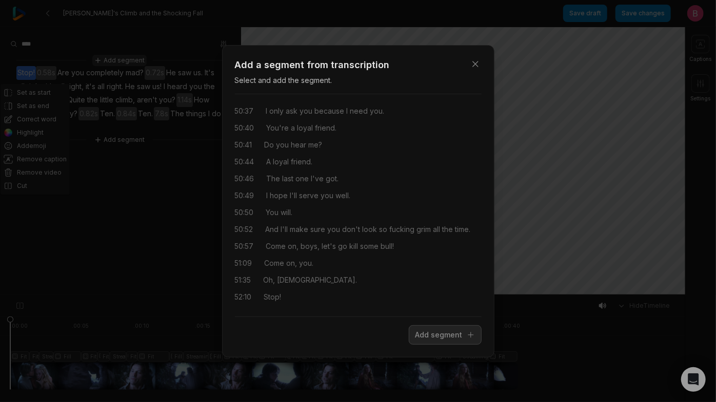
scroll to position [12923, 0]
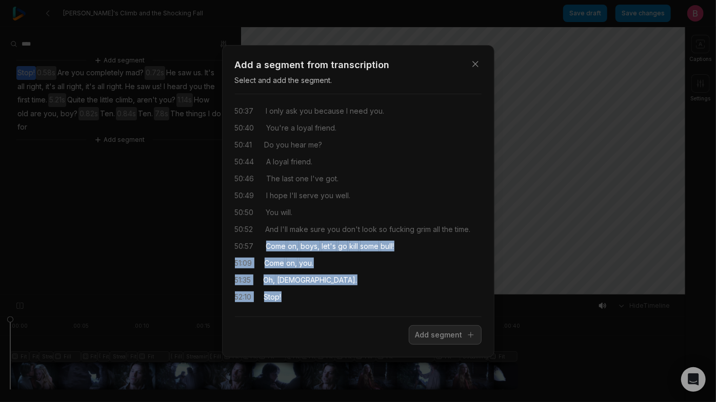
drag, startPoint x: 327, startPoint y: 294, endPoint x: 275, endPoint y: 234, distance: 78.9
click at [275, 234] on div "00:00 We should head back to the wall. 00:01 Do the dead frighten you? 00:05 Ou…" at bounding box center [358, 206] width 247 height 206
click at [376, 282] on div "00:00 We should head back to the wall. 00:01 Do the dead frighten you? 00:05 Ou…" at bounding box center [358, 206] width 247 height 206
drag, startPoint x: 348, startPoint y: 297, endPoint x: 277, endPoint y: 255, distance: 82.3
click at [277, 255] on div "00:00 We should head back to the wall. 00:01 Do the dead frighten you? 00:05 Ou…" at bounding box center [358, 206] width 247 height 206
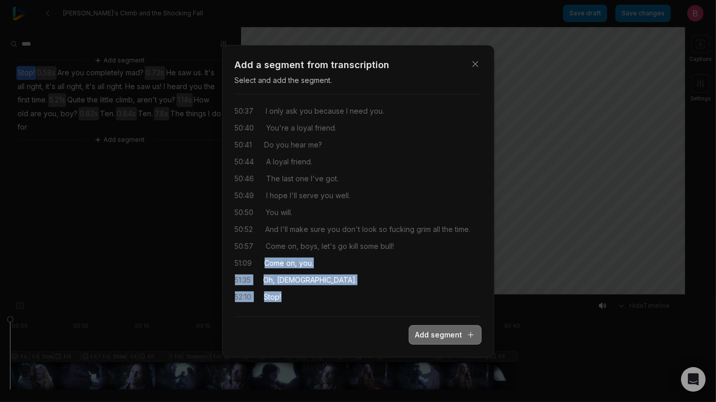
click at [417, 336] on button "Add segment" at bounding box center [445, 335] width 73 height 19
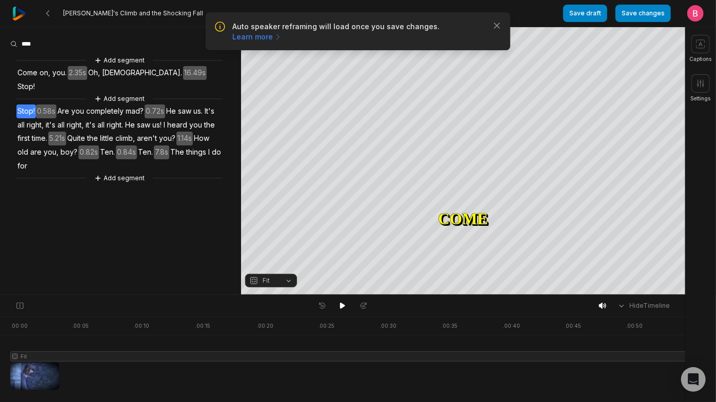
click at [38, 80] on span "Come" at bounding box center [27, 73] width 22 height 14
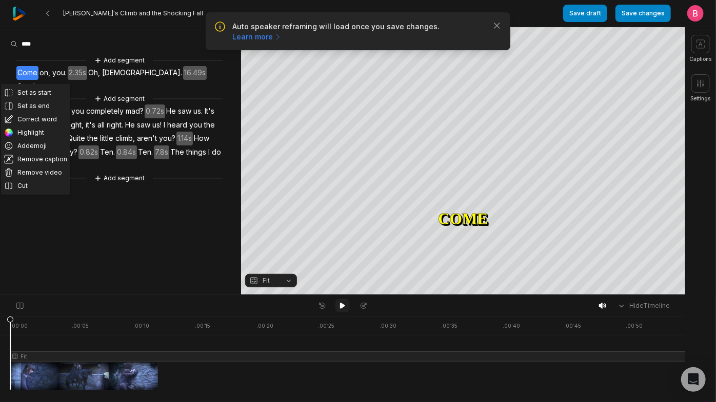
click at [344, 304] on icon at bounding box center [342, 306] width 8 height 8
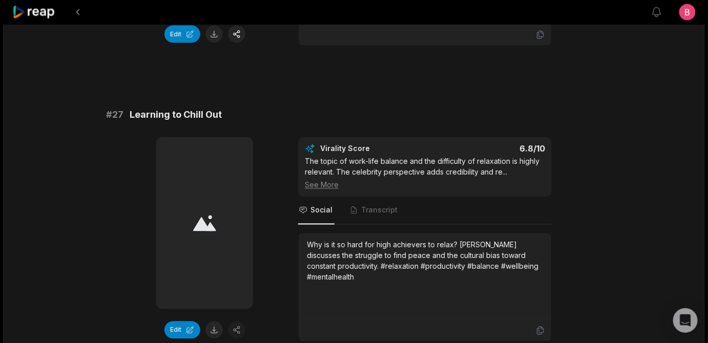
drag, startPoint x: 289, startPoint y: 44, endPoint x: 136, endPoint y: 47, distance: 152.3
copy span "Life's Mystery in Hindsight"
click at [215, 43] on button at bounding box center [214, 34] width 17 height 17
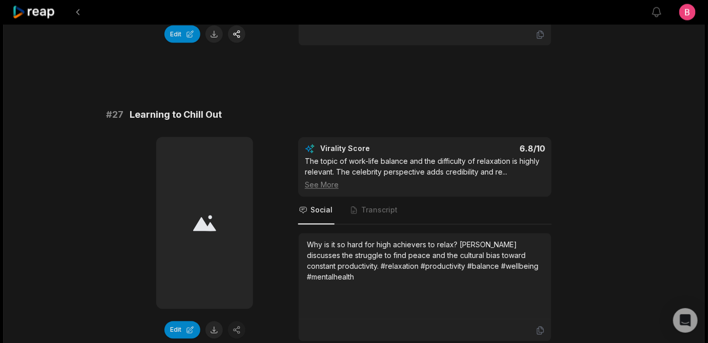
drag, startPoint x: 523, startPoint y: 214, endPoint x: 455, endPoint y: 209, distance: 68.4
copy div "McConaughey"
click at [541, 46] on div at bounding box center [425, 35] width 253 height 22
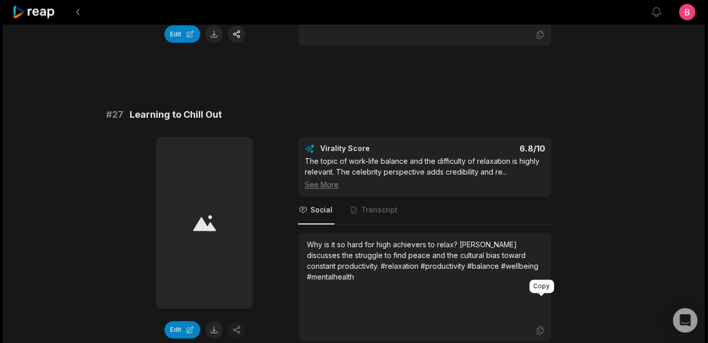
click at [541, 39] on icon at bounding box center [540, 34] width 9 height 9
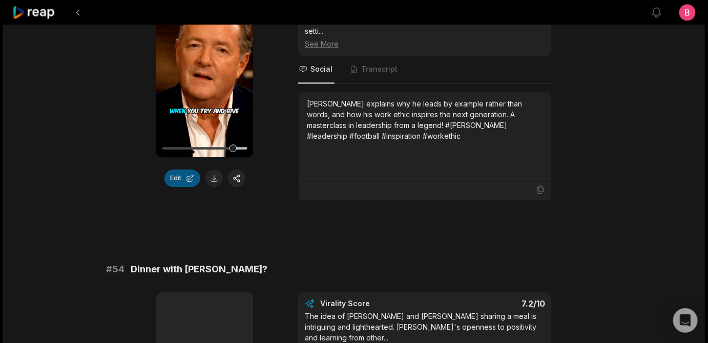
click at [185, 187] on button "Edit" at bounding box center [183, 178] width 36 height 17
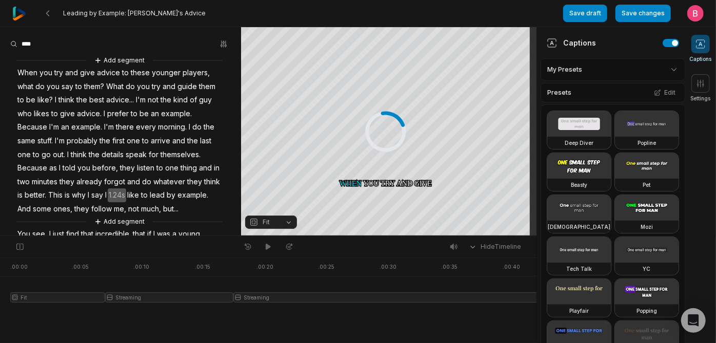
click at [702, 43] on 7299 at bounding box center [700, 44] width 8 height 8
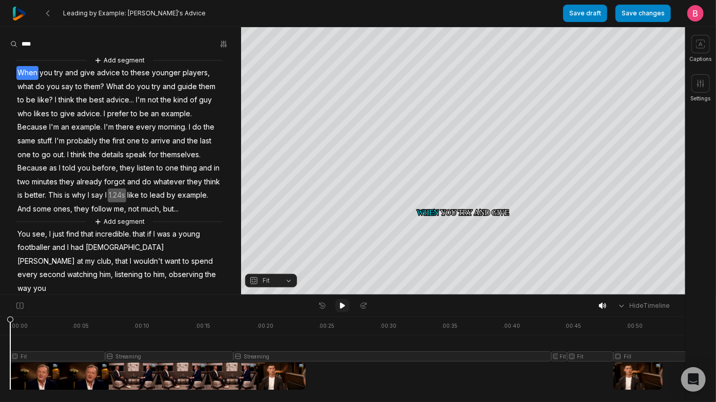
click at [336, 308] on button at bounding box center [342, 305] width 14 height 13
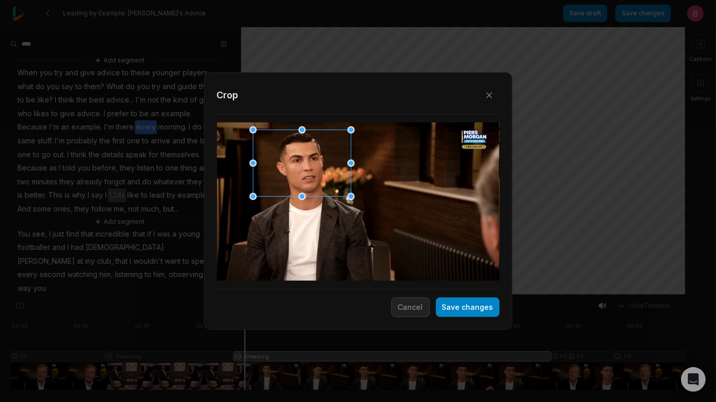
click at [253, 295] on div "Close Crop Save changes Cancel" at bounding box center [358, 295] width 716 height 0
click at [458, 311] on button "Save changes" at bounding box center [468, 307] width 64 height 19
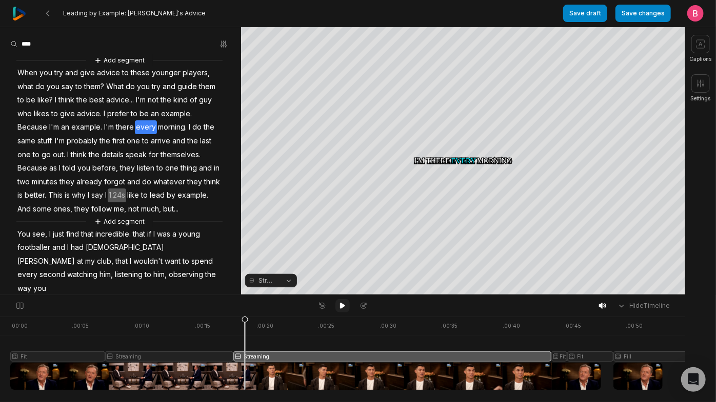
click at [340, 308] on icon at bounding box center [342, 306] width 5 height 6
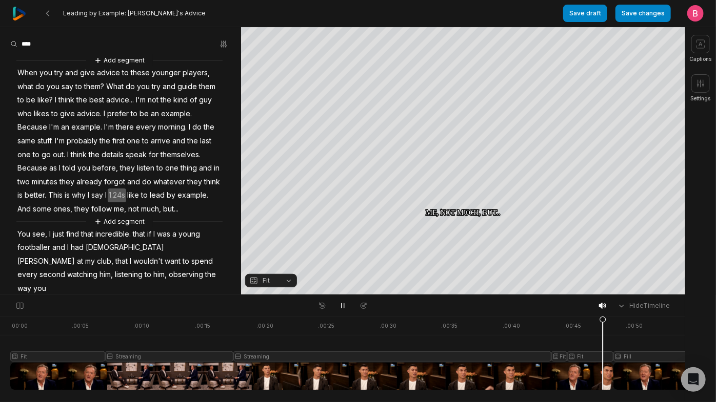
scroll to position [157, 0]
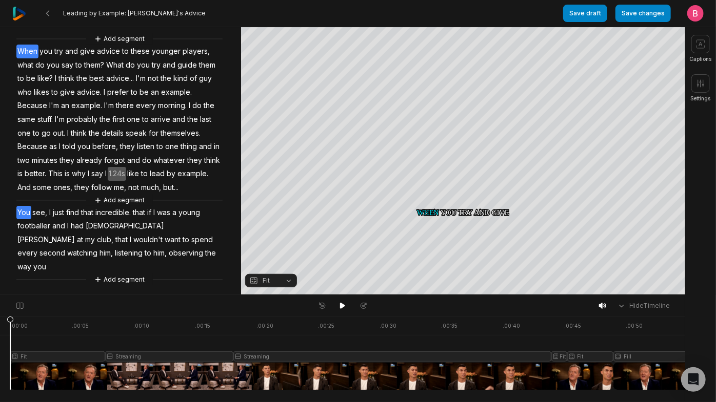
click at [31, 206] on span "You" at bounding box center [23, 213] width 15 height 14
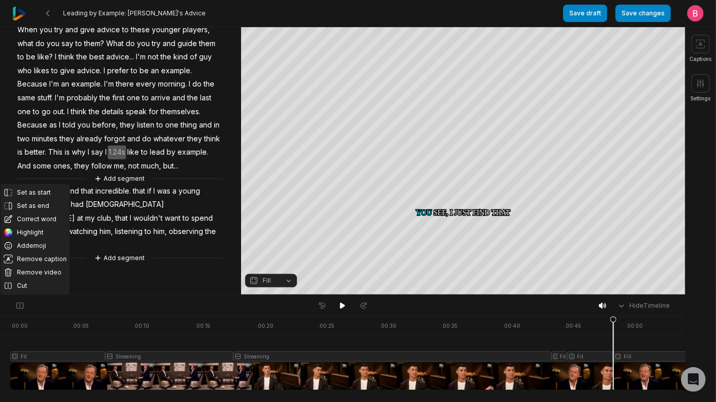
click at [662, 348] on div at bounding box center [409, 353] width 798 height 73
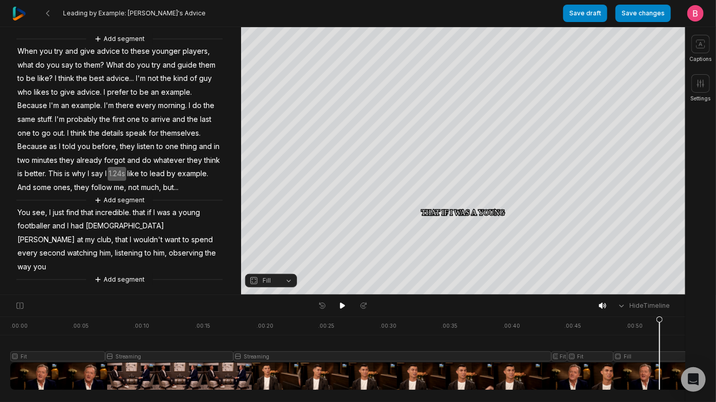
click at [628, 354] on div at bounding box center [409, 353] width 798 height 73
click at [622, 355] on div at bounding box center [409, 353] width 798 height 73
click at [167, 265] on div "Add segment When you try and give advice to these younger players, what do you …" at bounding box center [120, 159] width 241 height 252
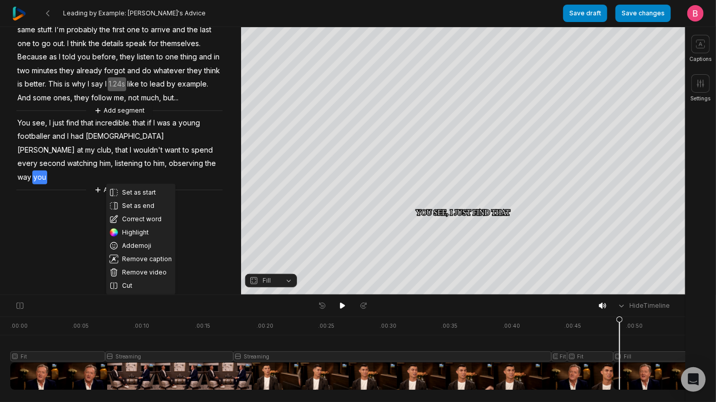
click at [210, 196] on div "Add segment" at bounding box center [119, 190] width 206 height 11
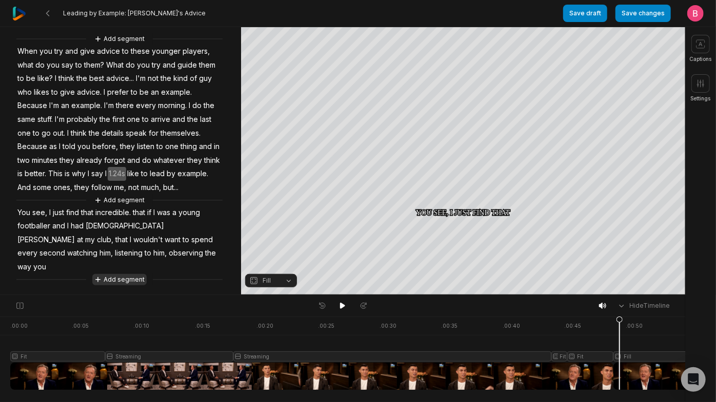
click at [135, 277] on button "Add segment" at bounding box center [119, 279] width 54 height 11
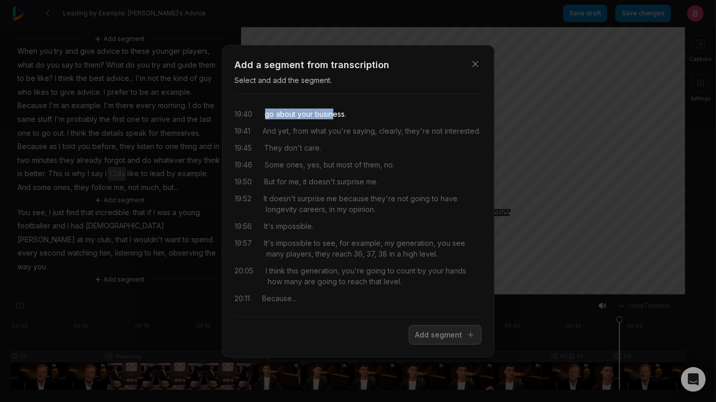
click at [362, 119] on div "19:40 go about your business." at bounding box center [358, 114] width 247 height 11
click at [472, 59] on icon "button" at bounding box center [475, 64] width 10 height 10
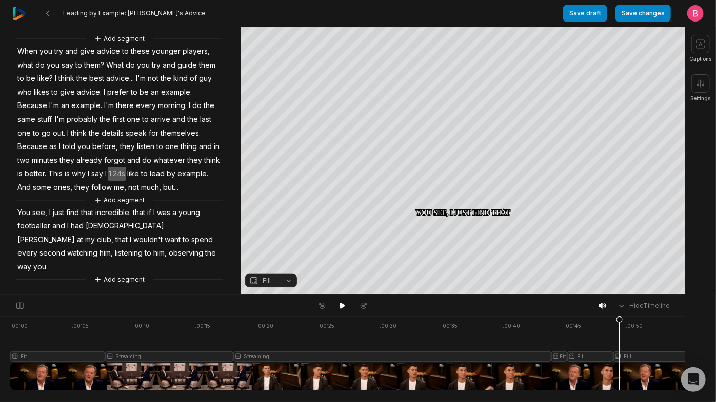
click at [284, 281] on button "Fill" at bounding box center [271, 280] width 52 height 13
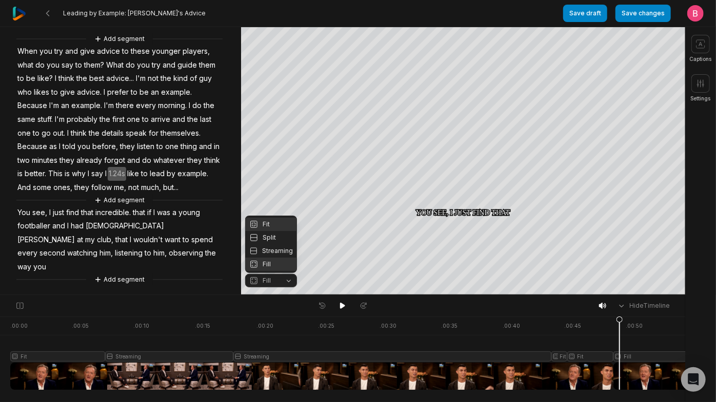
click at [278, 218] on div "Fit" at bounding box center [271, 224] width 52 height 13
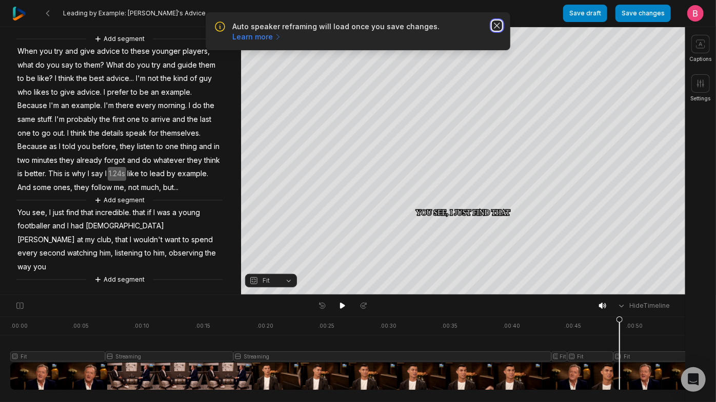
click at [492, 31] on icon "button" at bounding box center [497, 26] width 10 height 10
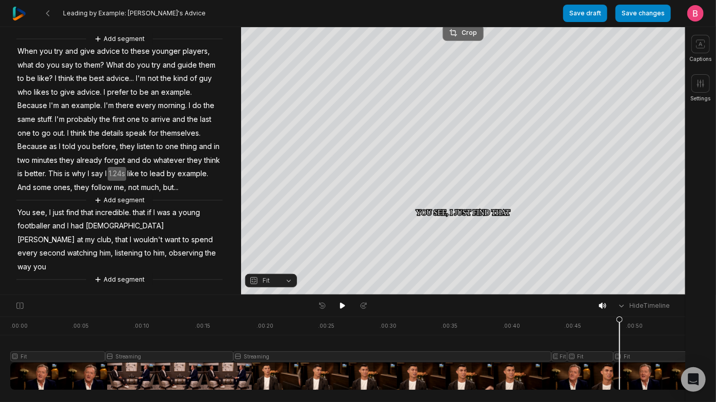
click at [464, 32] on div "Crop" at bounding box center [463, 32] width 28 height 9
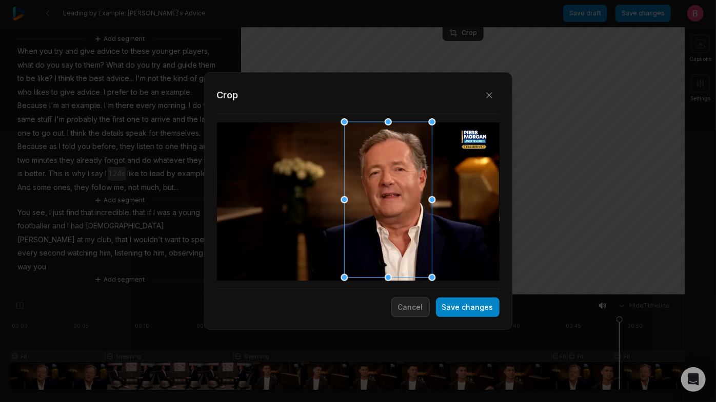
drag, startPoint x: 378, startPoint y: 218, endPoint x: 408, endPoint y: 215, distance: 29.8
click at [408, 215] on div at bounding box center [385, 201] width 88 height 156
click at [444, 308] on button "Save changes" at bounding box center [468, 307] width 64 height 19
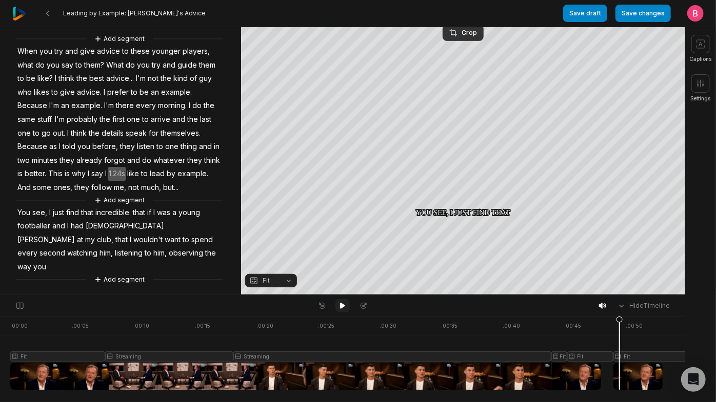
click at [342, 310] on icon at bounding box center [342, 306] width 8 height 8
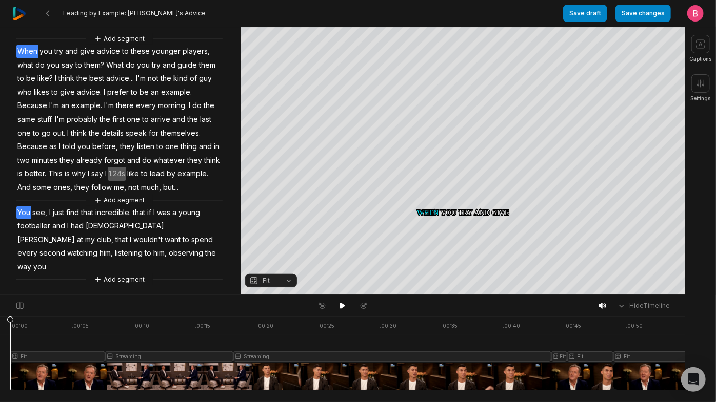
click at [31, 206] on span "You" at bounding box center [23, 213] width 15 height 14
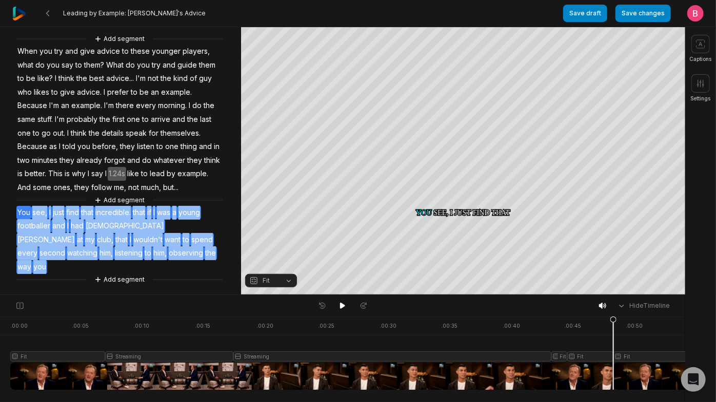
drag, startPoint x: 160, startPoint y: 266, endPoint x: 35, endPoint y: 195, distance: 143.5
click at [35, 195] on div "Add segment When you try and give advice to these younger players, what do you …" at bounding box center [120, 159] width 241 height 252
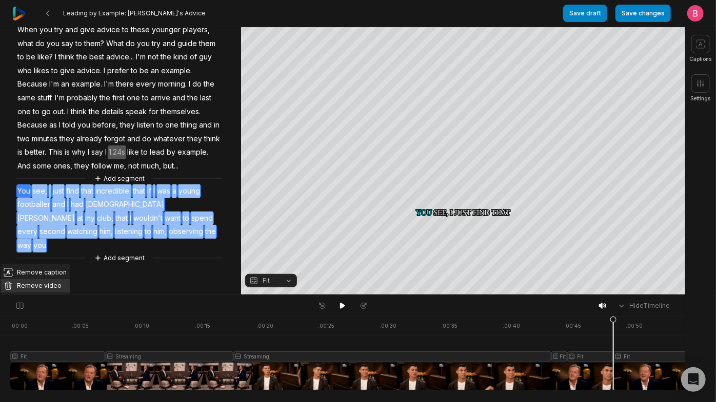
click at [46, 279] on button "Remove video" at bounding box center [35, 285] width 69 height 13
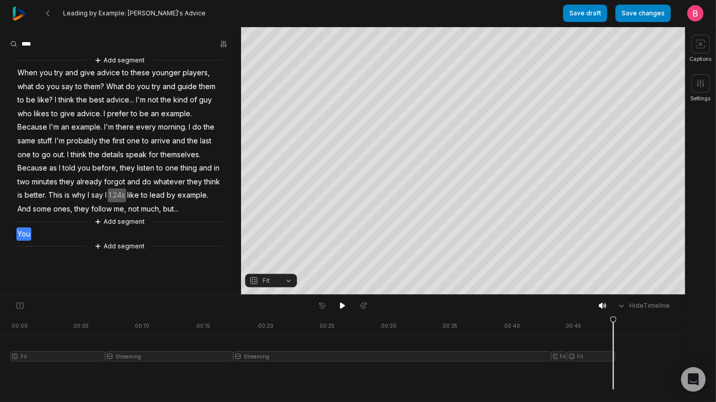
scroll to position [89, 0]
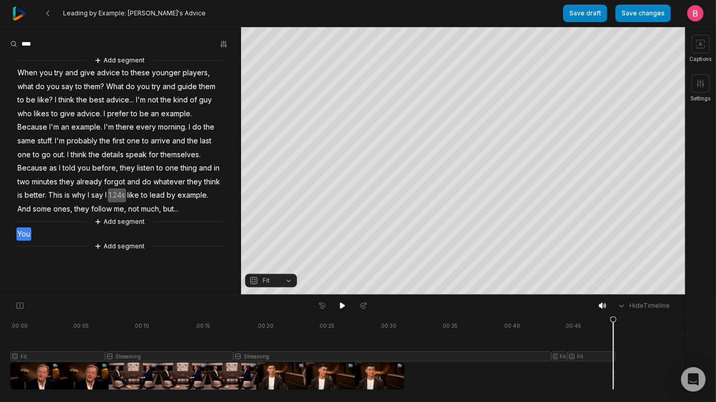
click at [162, 216] on span "but..." at bounding box center [170, 209] width 17 height 14
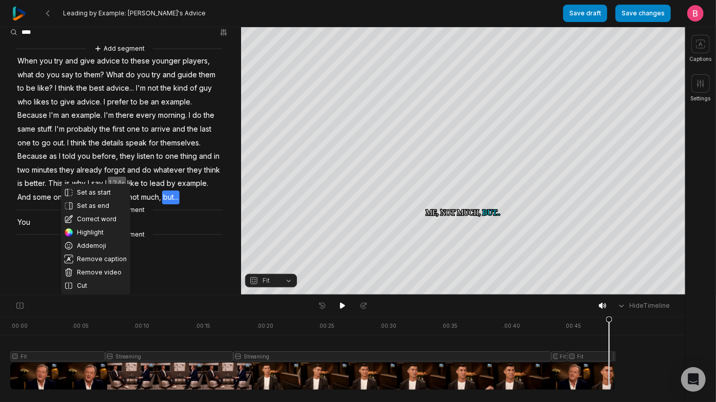
click at [213, 240] on div "Set as start Set as end Correct word Highlight Add emoji Remove caption Remove …" at bounding box center [120, 141] width 241 height 197
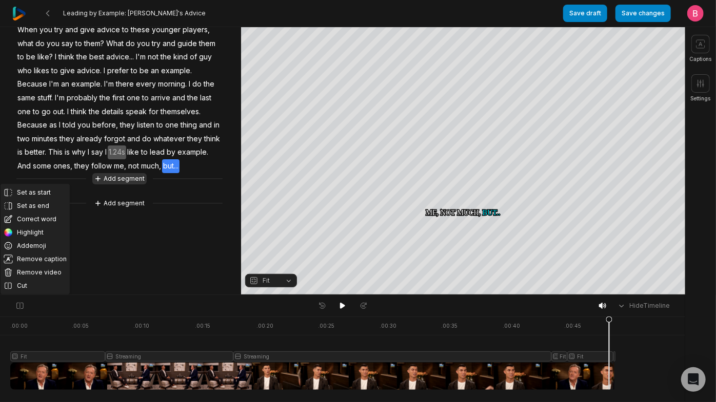
click at [116, 185] on button "Add segment" at bounding box center [119, 178] width 54 height 11
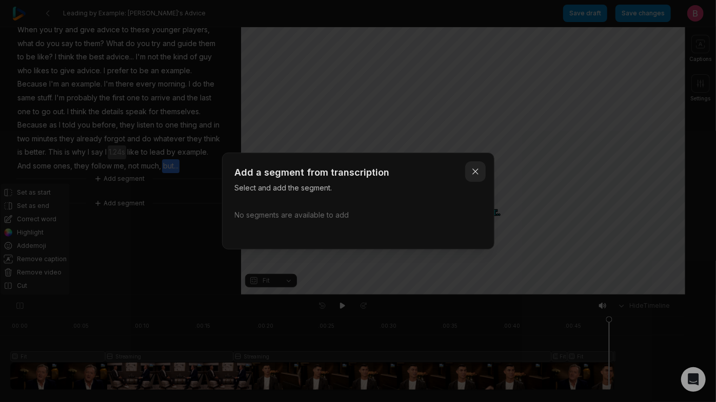
click at [473, 169] on icon "button" at bounding box center [475, 171] width 5 height 5
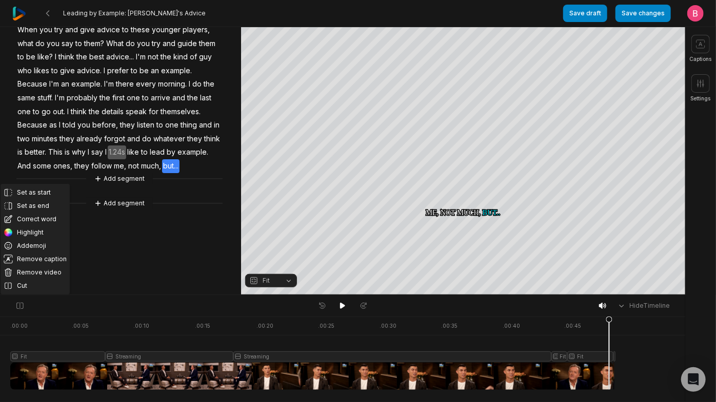
click at [198, 209] on div "Set as start Set as end Correct word Highlight Add emoji Remove caption Remove …" at bounding box center [120, 110] width 241 height 197
click at [341, 308] on icon at bounding box center [342, 306] width 5 height 6
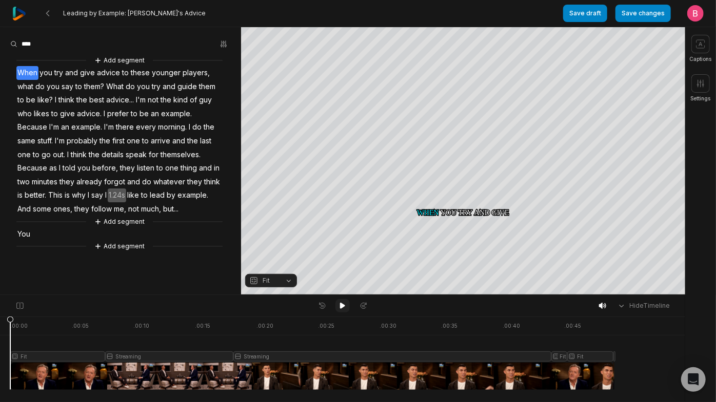
click at [347, 308] on button at bounding box center [342, 305] width 14 height 13
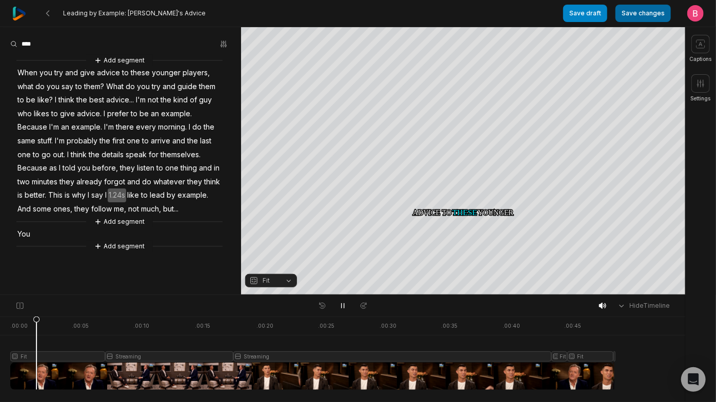
click at [621, 21] on button "Save changes" at bounding box center [642, 13] width 55 height 17
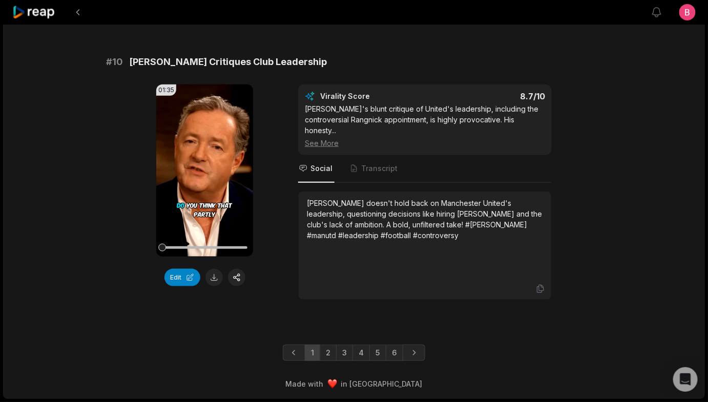
scroll to position [3185, 0]
click at [399, 345] on link "6" at bounding box center [394, 353] width 17 height 16
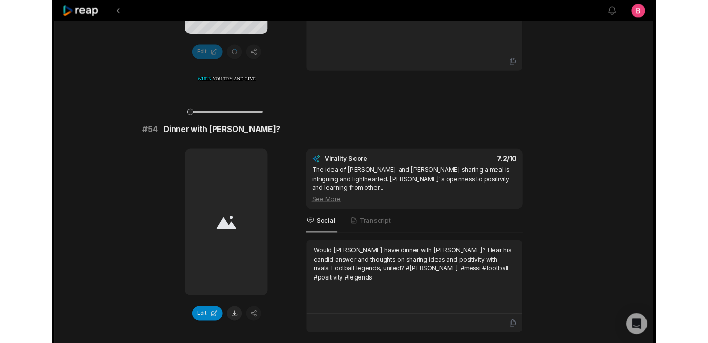
scroll to position [768, 0]
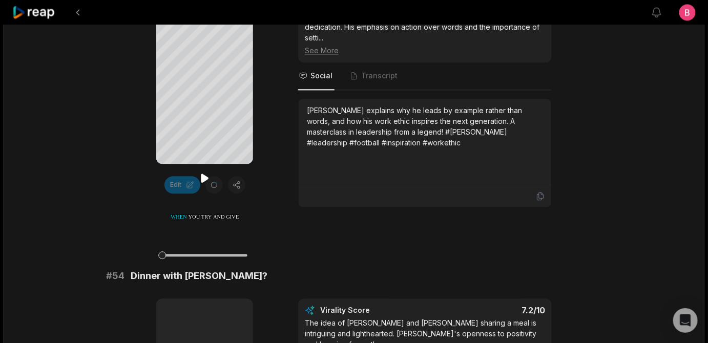
click at [207, 181] on icon at bounding box center [205, 178] width 12 height 12
click at [177, 253] on div at bounding box center [205, 256] width 85 height 18
click at [186, 257] on div at bounding box center [205, 256] width 85 height 18
click at [198, 257] on div at bounding box center [205, 256] width 85 height 18
click at [204, 174] on icon at bounding box center [205, 178] width 12 height 12
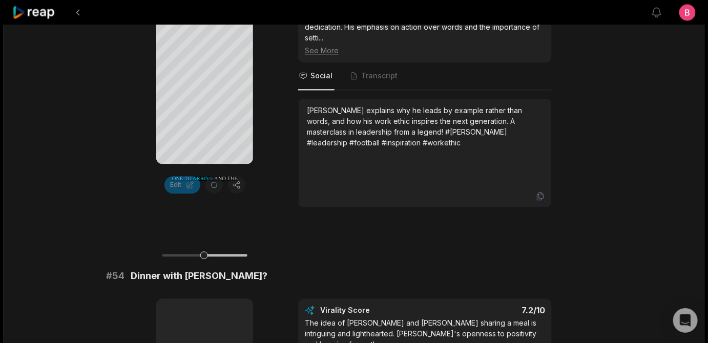
click at [279, 179] on div "Your browser does not support mp4 format. When When you you try try and and giv…" at bounding box center [354, 100] width 496 height 216
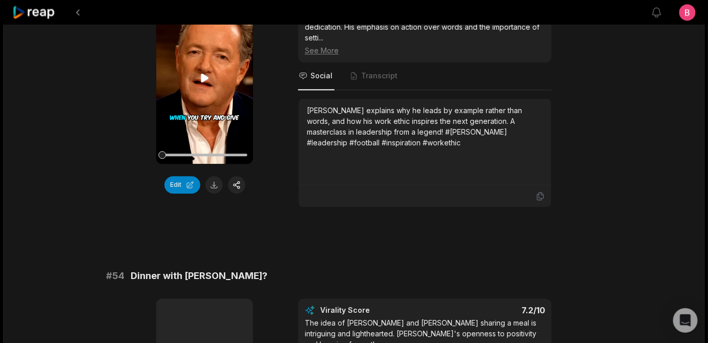
click at [205, 82] on icon at bounding box center [205, 77] width 8 height 9
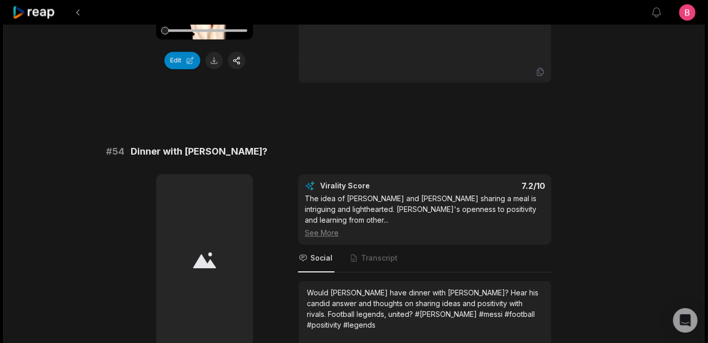
scroll to position [768, 0]
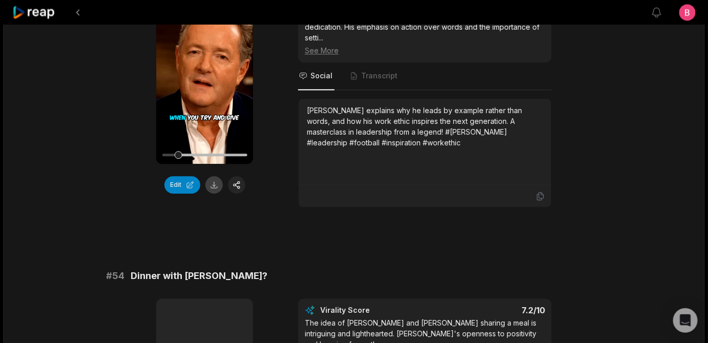
click at [215, 194] on button at bounding box center [214, 184] width 17 height 17
drag, startPoint x: 355, startPoint y: 64, endPoint x: 135, endPoint y: 60, distance: 219.9
copy span "Leading by Example: Ronaldo's Advice"
click at [538, 200] on icon at bounding box center [541, 197] width 6 height 8
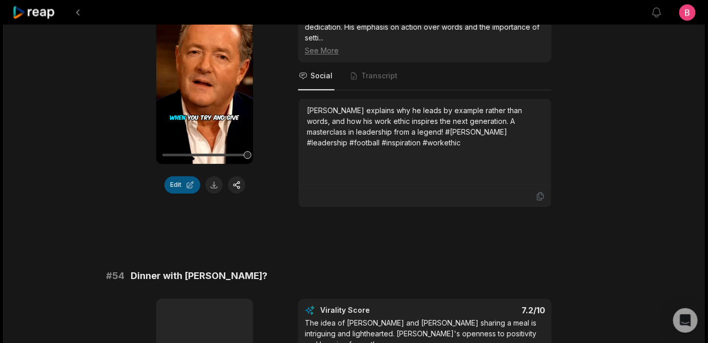
click at [172, 194] on button "Edit" at bounding box center [183, 184] width 36 height 17
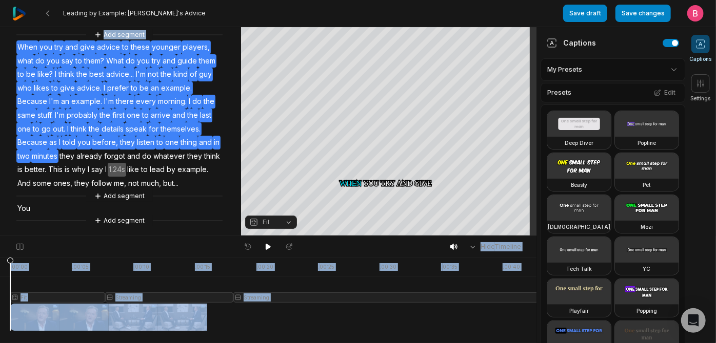
scroll to position [148, 0]
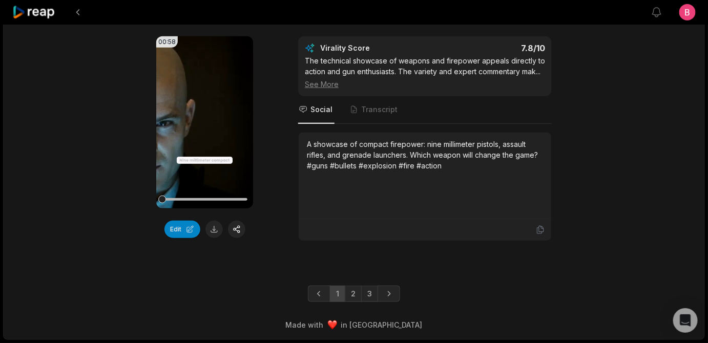
scroll to position [3238, 0]
click at [358, 289] on link "2" at bounding box center [353, 294] width 17 height 16
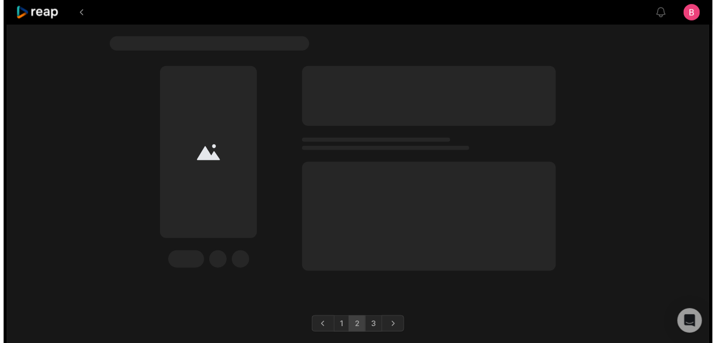
scroll to position [0, 0]
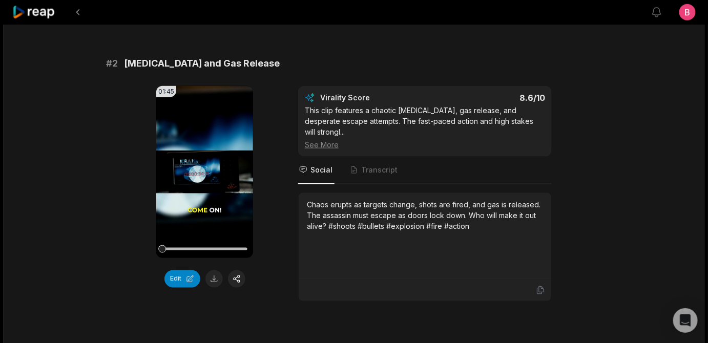
scroll to position [124, 0]
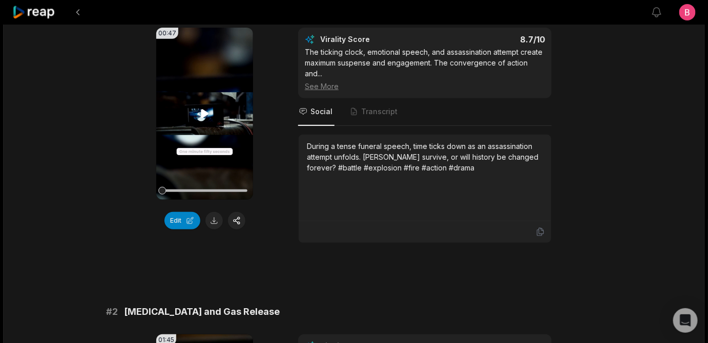
click at [203, 118] on icon at bounding box center [205, 113] width 8 height 9
click at [204, 120] on icon at bounding box center [205, 114] width 12 height 12
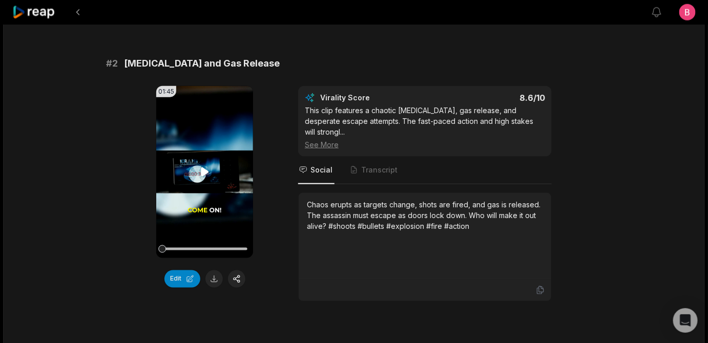
click at [201, 176] on icon at bounding box center [205, 172] width 8 height 9
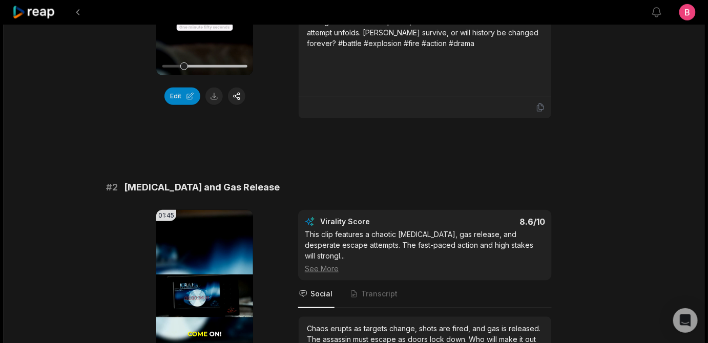
scroll to position [0, 0]
